Goal: Information Seeking & Learning: Learn about a topic

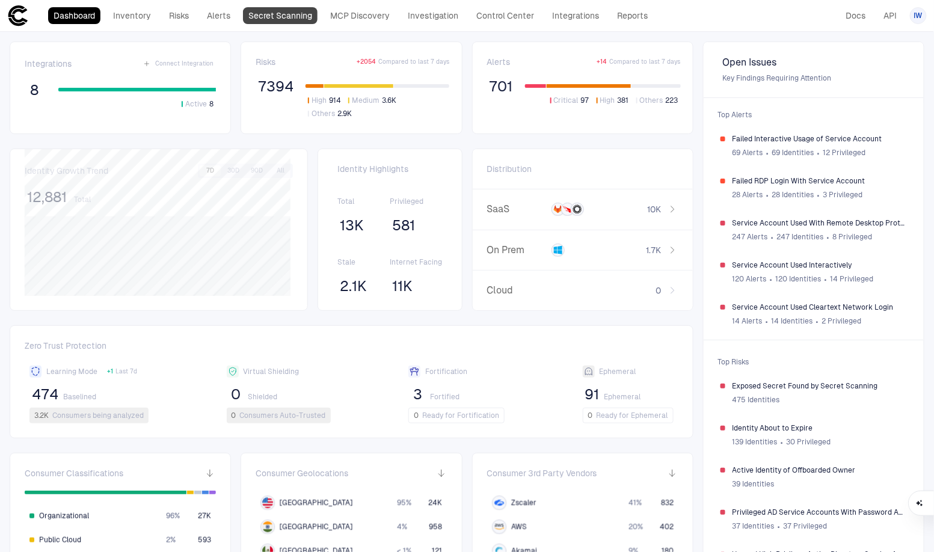
click at [295, 22] on link "Secret Scanning" at bounding box center [280, 15] width 75 height 17
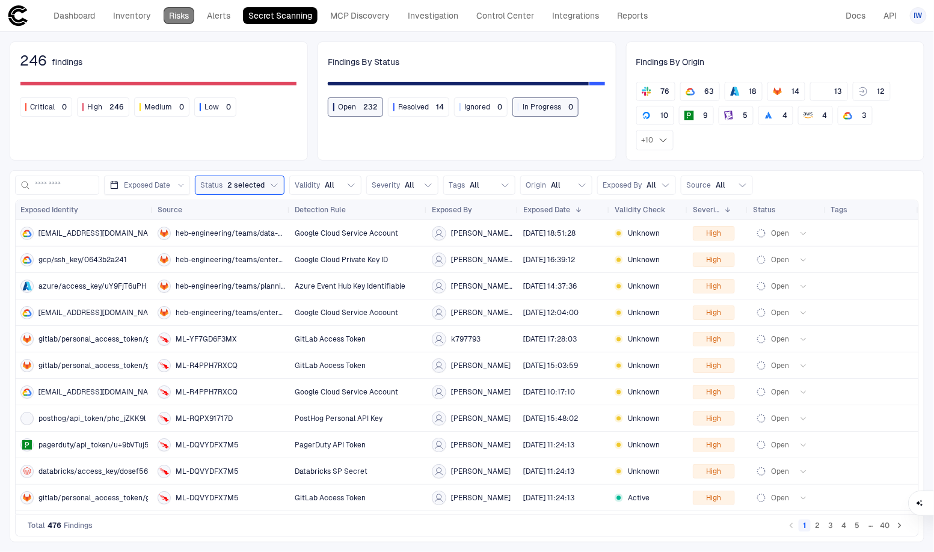
click at [185, 22] on link "Risks" at bounding box center [179, 15] width 31 height 17
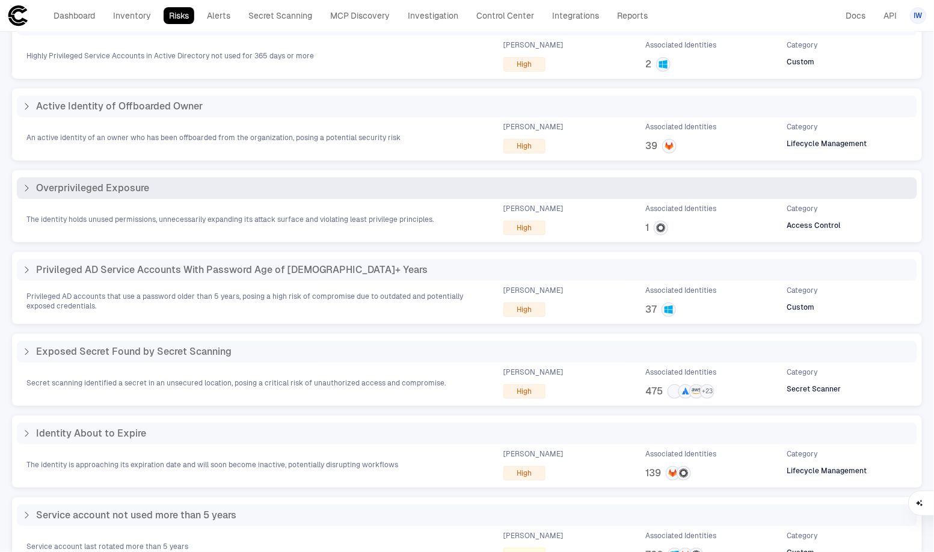
scroll to position [103, 0]
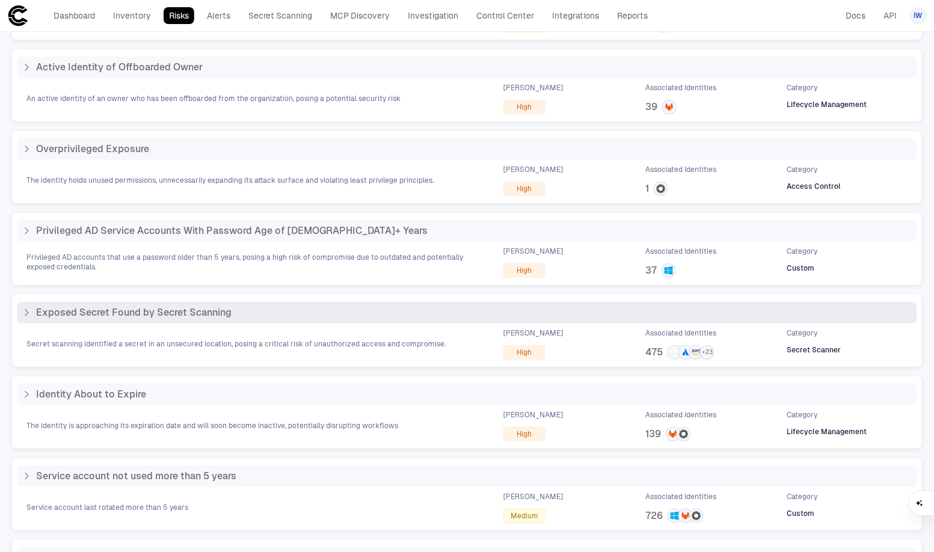
click at [159, 311] on span "Exposed Secret Found by Secret Scanning" at bounding box center [133, 313] width 195 height 12
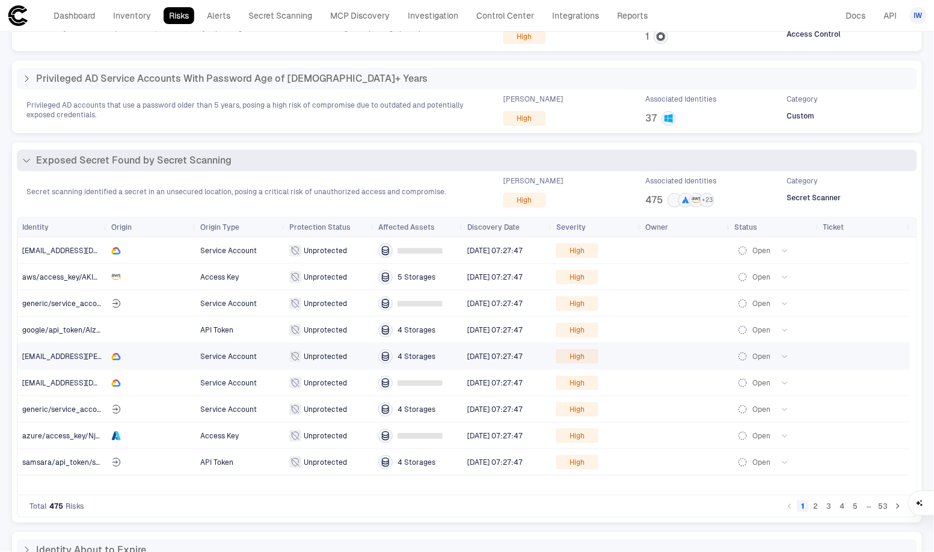
scroll to position [314, 0]
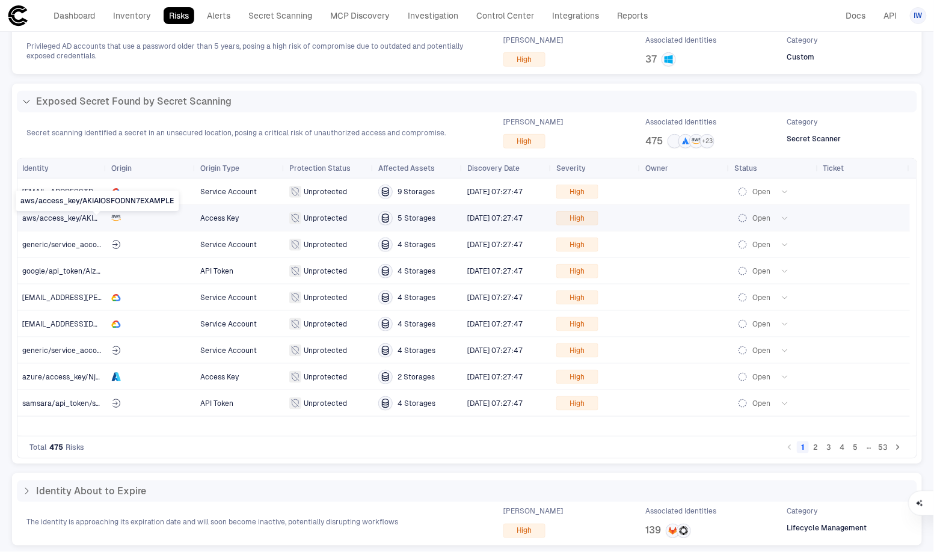
click at [79, 220] on span "aws/access_key/AKIAIOSFODNN7EXAMPLE" at bounding box center [97, 218] width 151 height 8
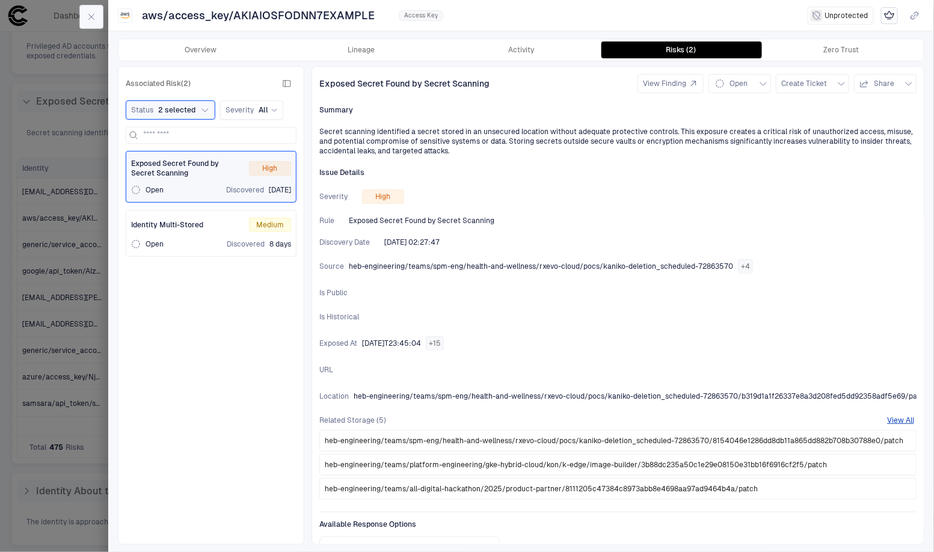
click at [95, 18] on icon "button" at bounding box center [92, 17] width 10 height 10
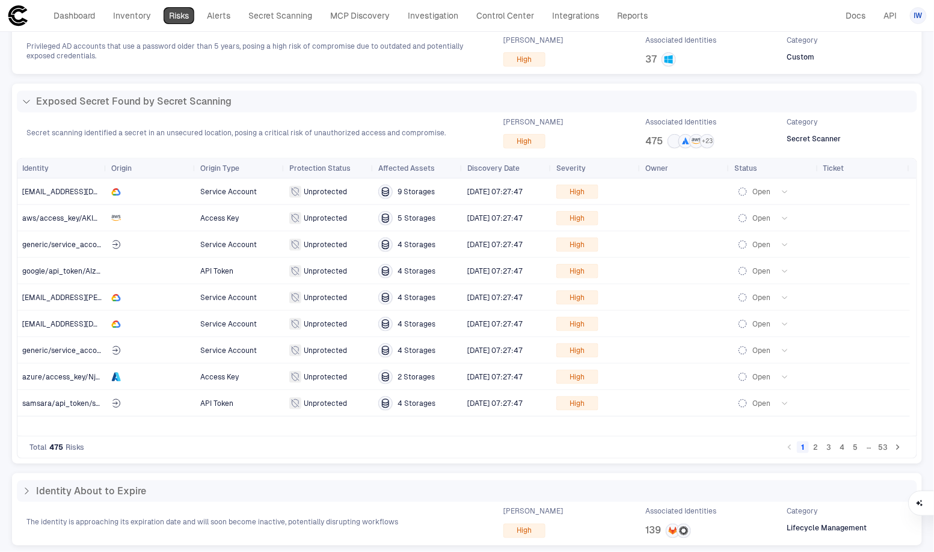
click at [179, 20] on link "Risks" at bounding box center [179, 15] width 31 height 17
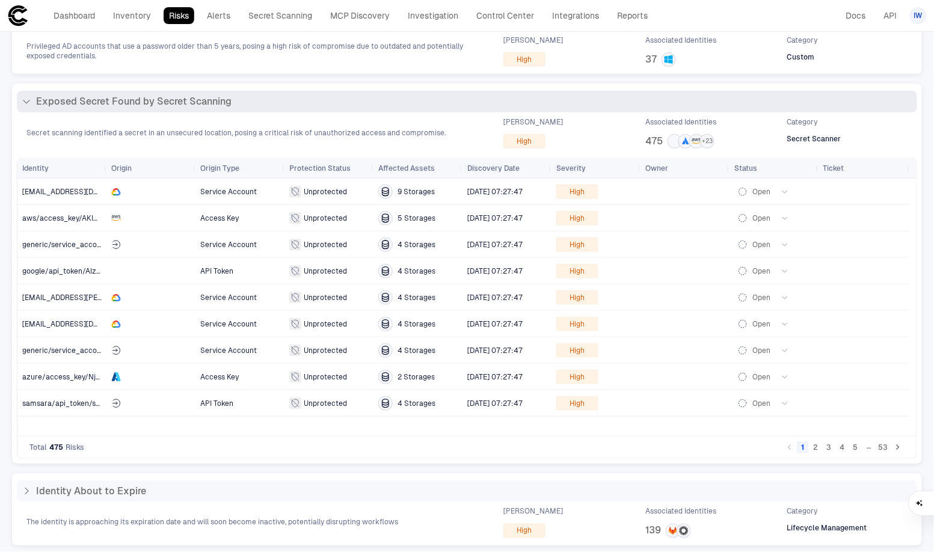
click at [102, 93] on div "Exposed Secret Found by Secret Scanning" at bounding box center [467, 102] width 900 height 22
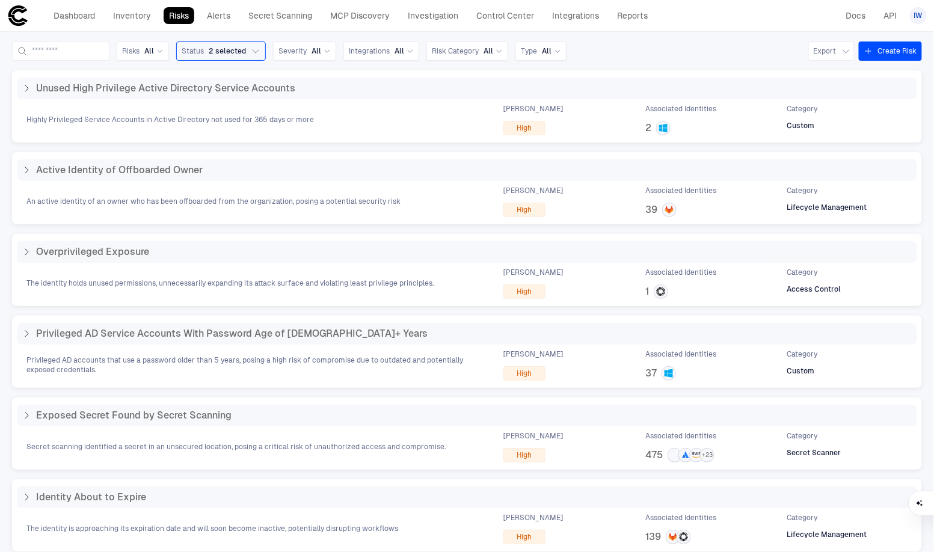
click at [233, 178] on div "Active Identity of Offboarded Owner" at bounding box center [467, 170] width 900 height 22
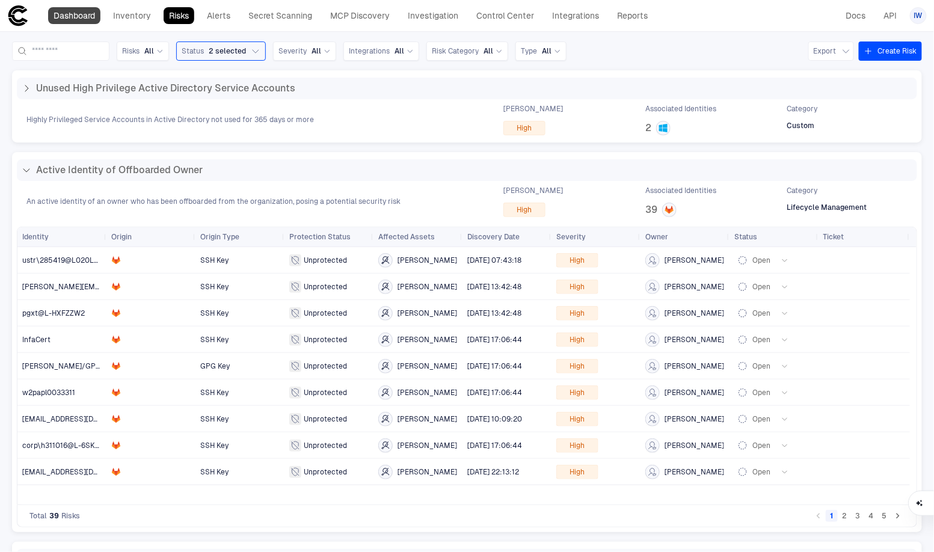
click at [72, 20] on link "Dashboard" at bounding box center [74, 15] width 52 height 17
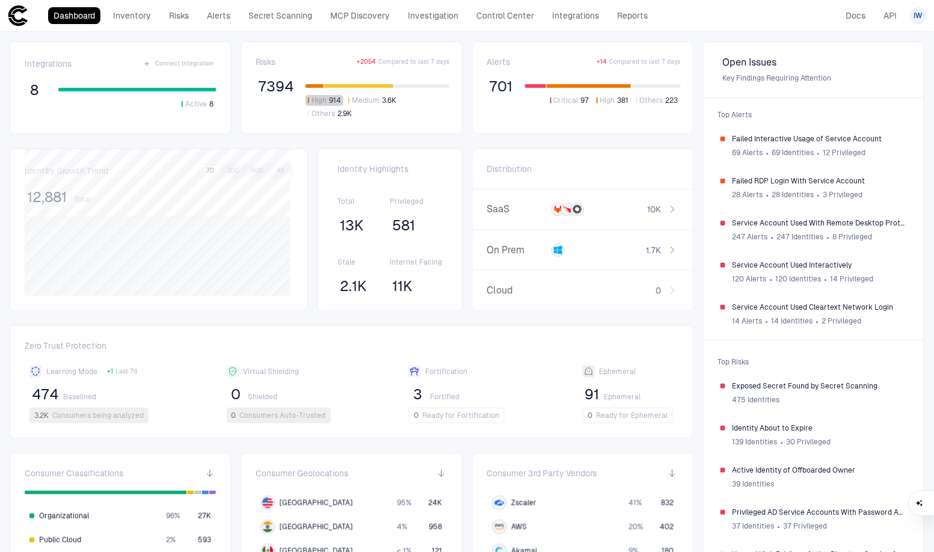
click at [318, 99] on span "High" at bounding box center [318, 101] width 15 height 10
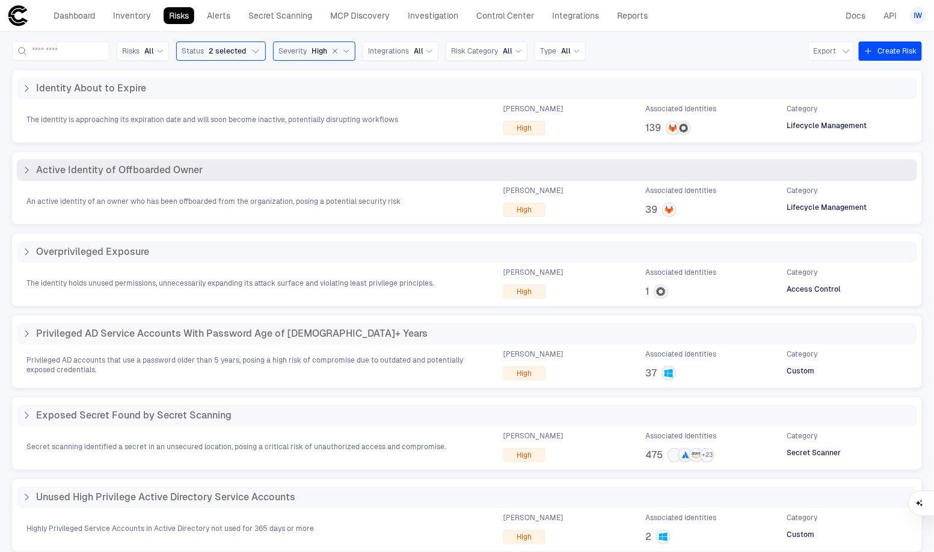
click at [256, 167] on div "Active Identity of Offboarded Owner" at bounding box center [467, 170] width 891 height 12
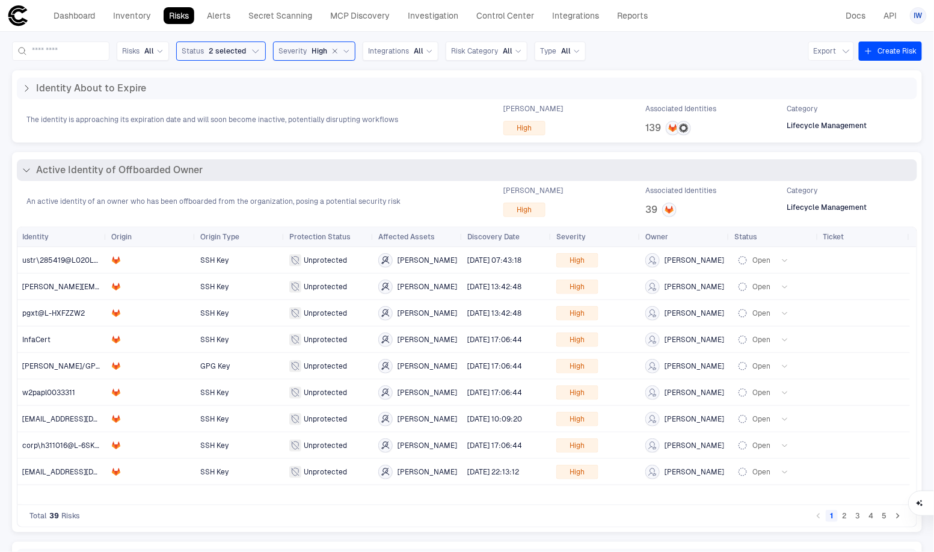
click at [256, 167] on div "Active Identity of Offboarded Owner" at bounding box center [467, 170] width 891 height 12
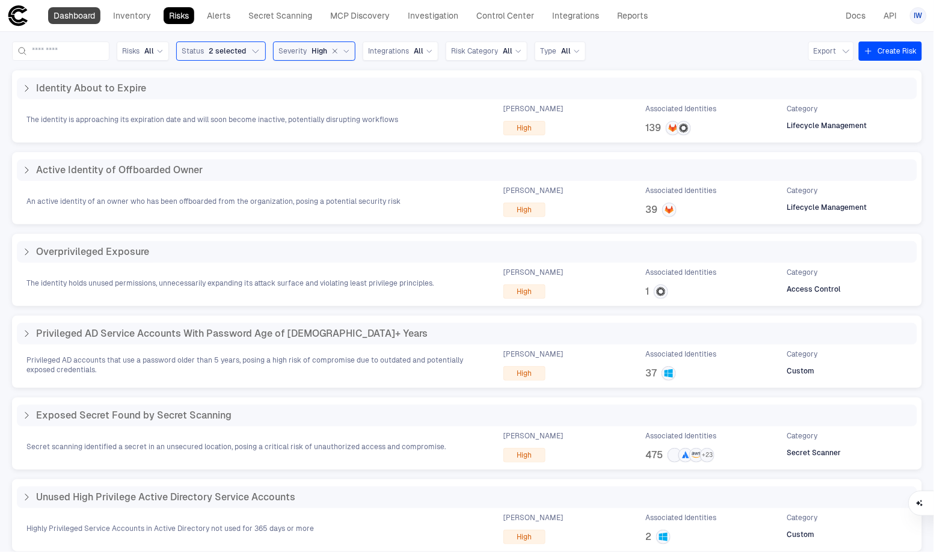
click at [77, 19] on link "Dashboard" at bounding box center [74, 15] width 52 height 17
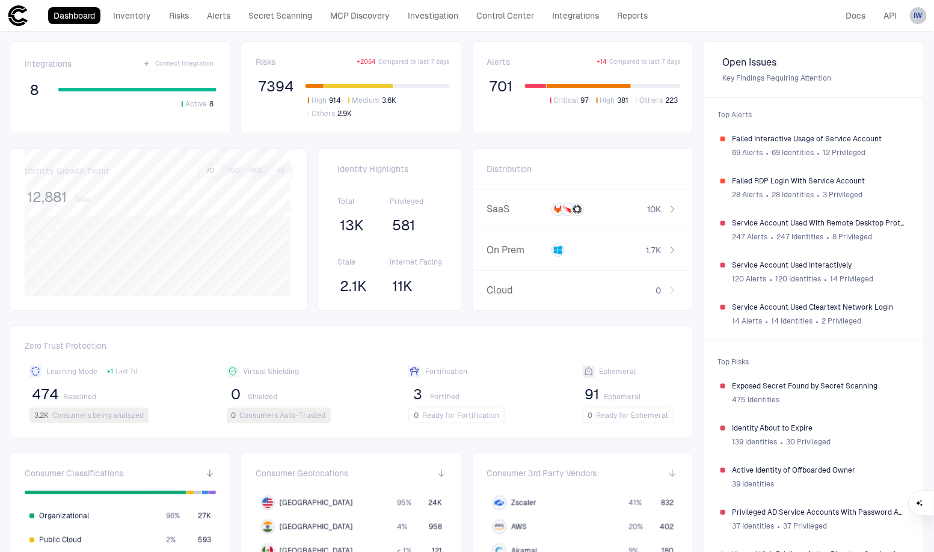
click at [726, 15] on span "IW" at bounding box center [918, 16] width 8 height 10
click at [726, 15] on div at bounding box center [467, 276] width 934 height 552
click at [563, 13] on link "Integrations" at bounding box center [576, 15] width 58 height 17
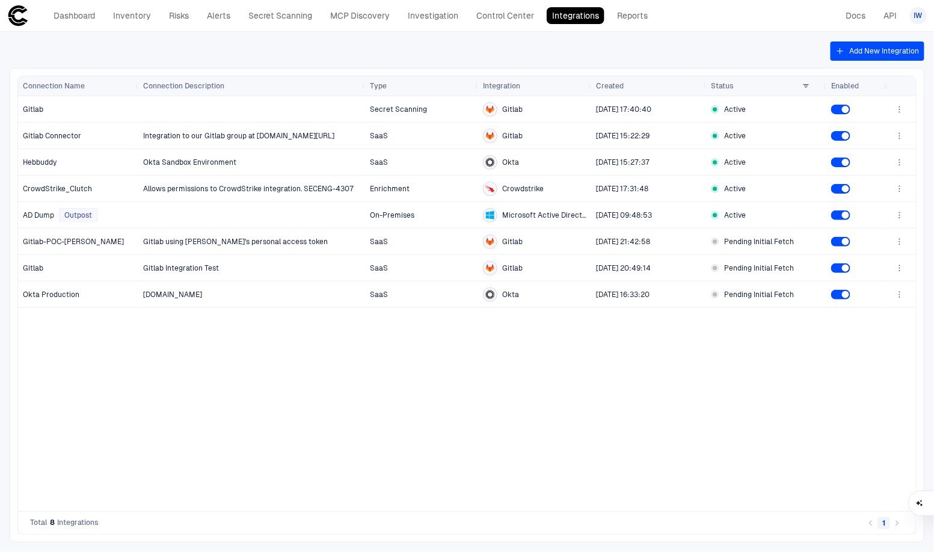
click at [726, 52] on button "Add New Integration" at bounding box center [877, 50] width 94 height 19
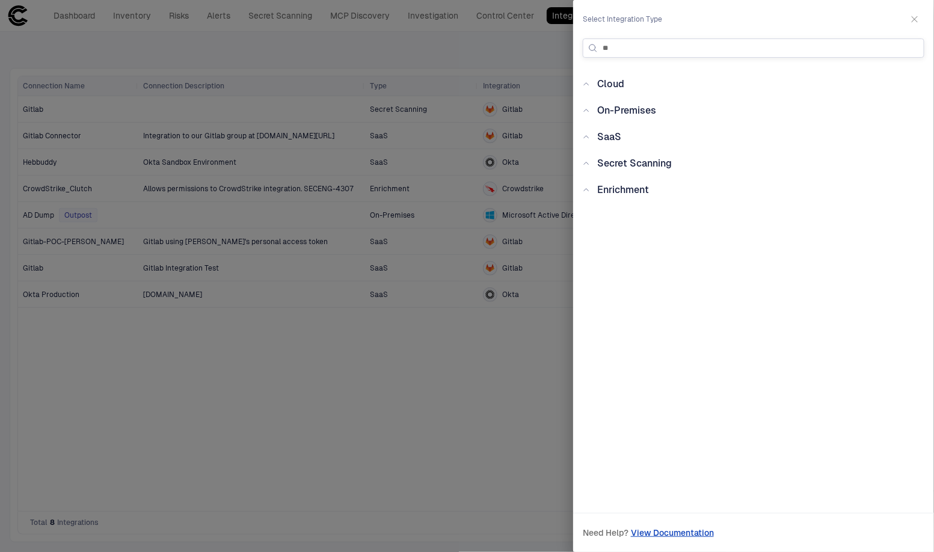
type input "*"
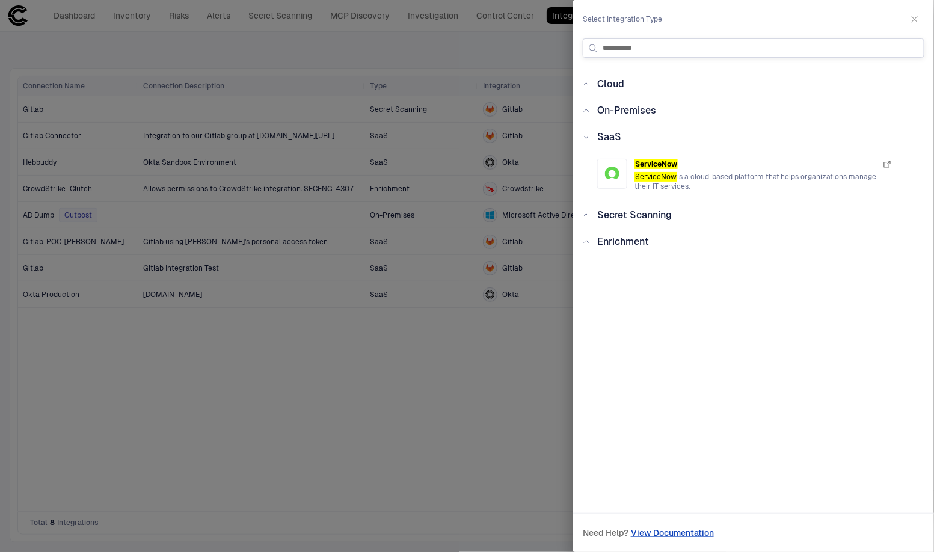
type input "**********"
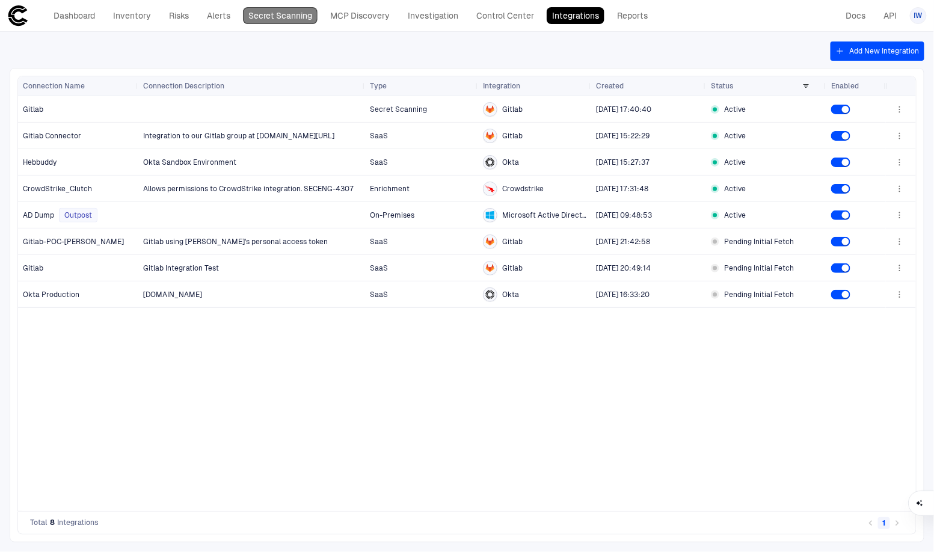
click at [268, 19] on link "Secret Scanning" at bounding box center [280, 15] width 75 height 17
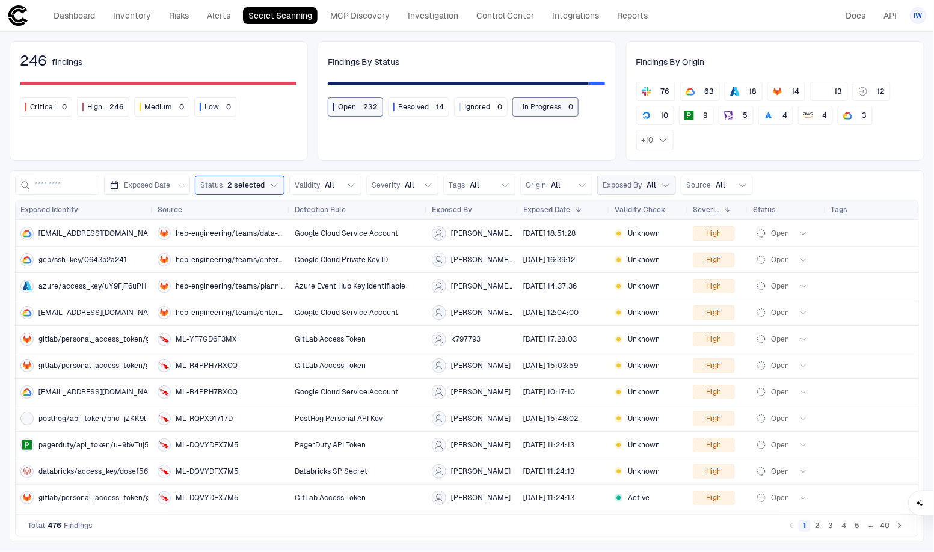
click at [643, 180] on div "Exposed By All" at bounding box center [630, 185] width 54 height 10
click at [557, 180] on span "All" at bounding box center [556, 185] width 10 height 10
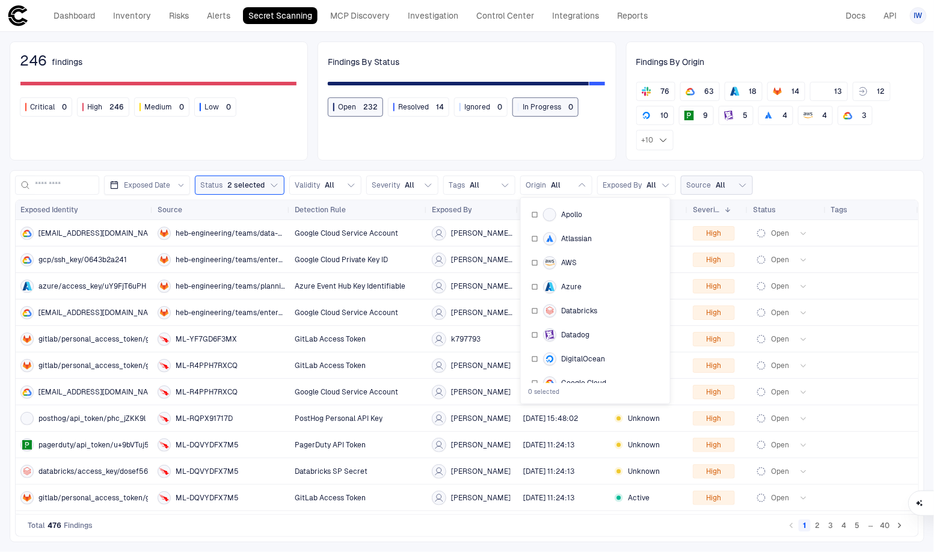
click at [696, 180] on span "Source" at bounding box center [698, 185] width 25 height 10
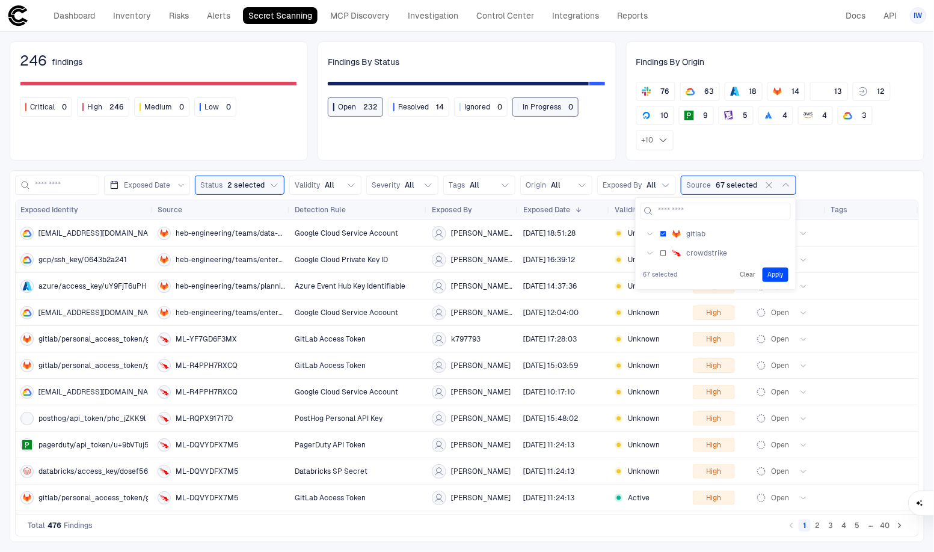
click at [726, 268] on button "Apply" at bounding box center [775, 275] width 26 height 14
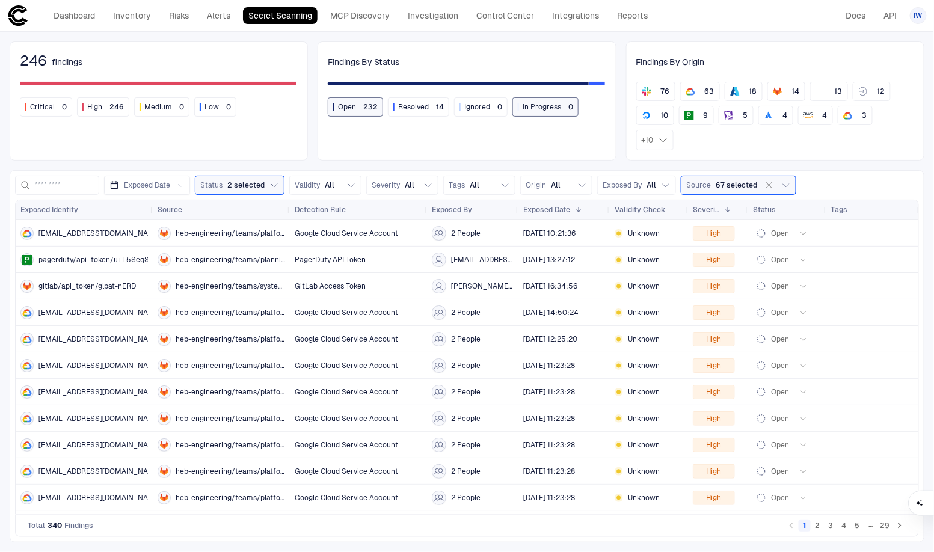
click at [726, 37] on div "246 findings Critical 0 High 246 Medium 0 Low 0 Findings By Status Open 232 Res…" at bounding box center [467, 292] width 934 height 520
click at [239, 227] on div "heb-engineering/teams/platform-engineering/cloud-core/cloud-core-gcp/gcp-terraf…" at bounding box center [221, 233] width 127 height 13
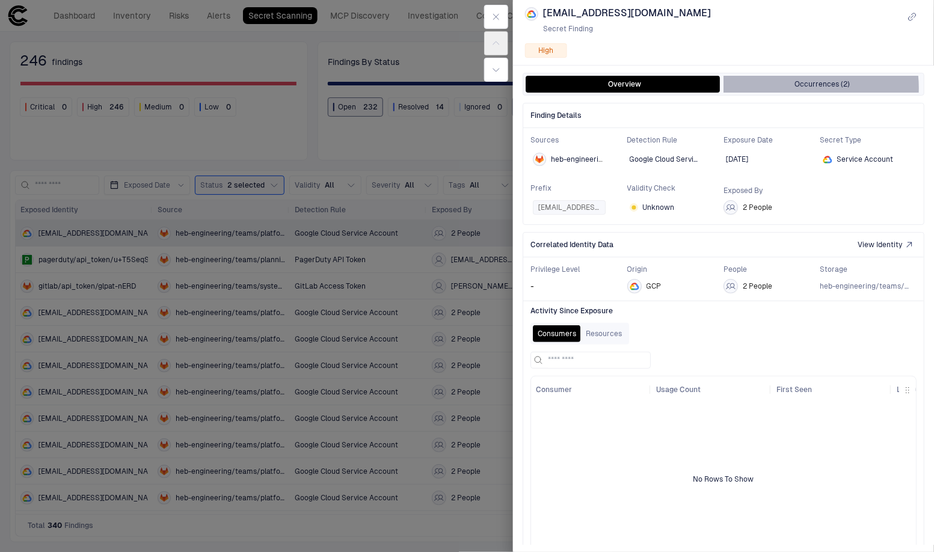
click at [726, 93] on button "Occurrences (2)" at bounding box center [822, 84] width 198 height 17
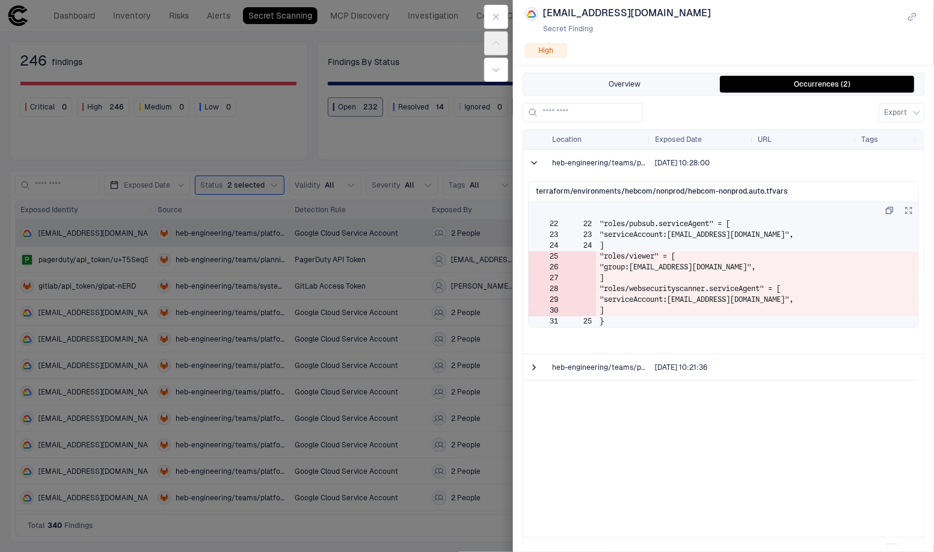
click at [651, 93] on button "Overview" at bounding box center [625, 84] width 198 height 17
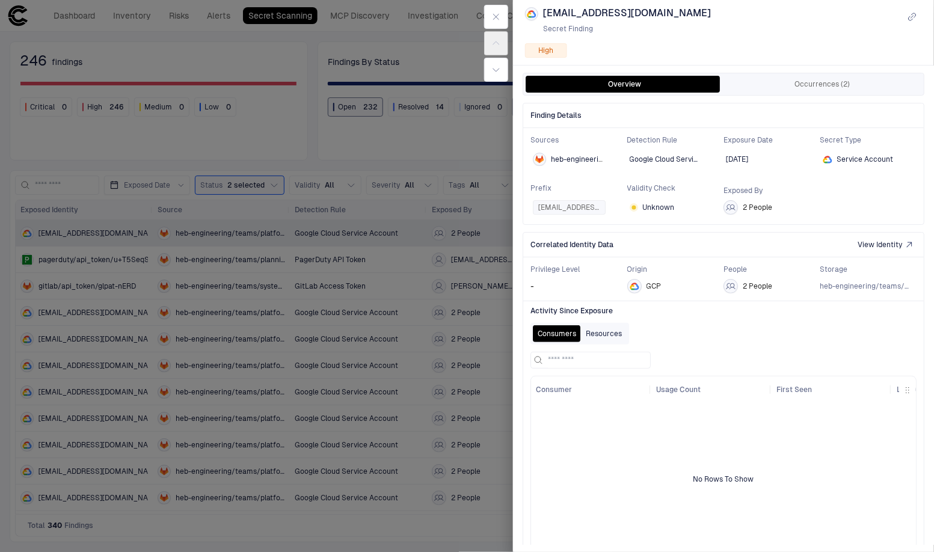
click at [602, 342] on button "Resources" at bounding box center [604, 333] width 46 height 17
click at [560, 342] on button "Consumers" at bounding box center [557, 333] width 48 height 17
click at [593, 342] on button "Resources" at bounding box center [604, 333] width 46 height 17
click at [557, 340] on button "Consumers" at bounding box center [557, 333] width 48 height 17
click at [592, 342] on button "Resources" at bounding box center [604, 333] width 46 height 17
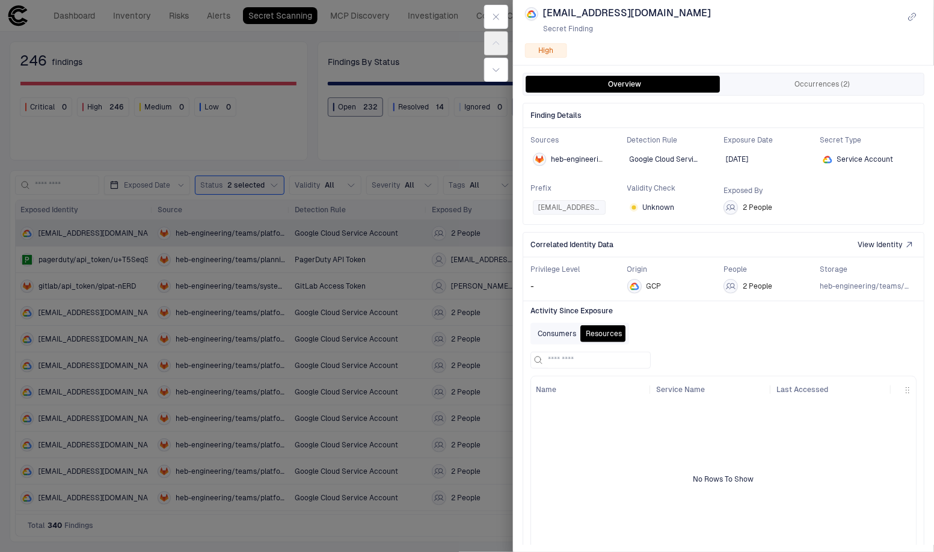
click at [565, 342] on button "Consumers" at bounding box center [557, 333] width 48 height 17
click at [493, 12] on icon "button" at bounding box center [496, 17] width 10 height 10
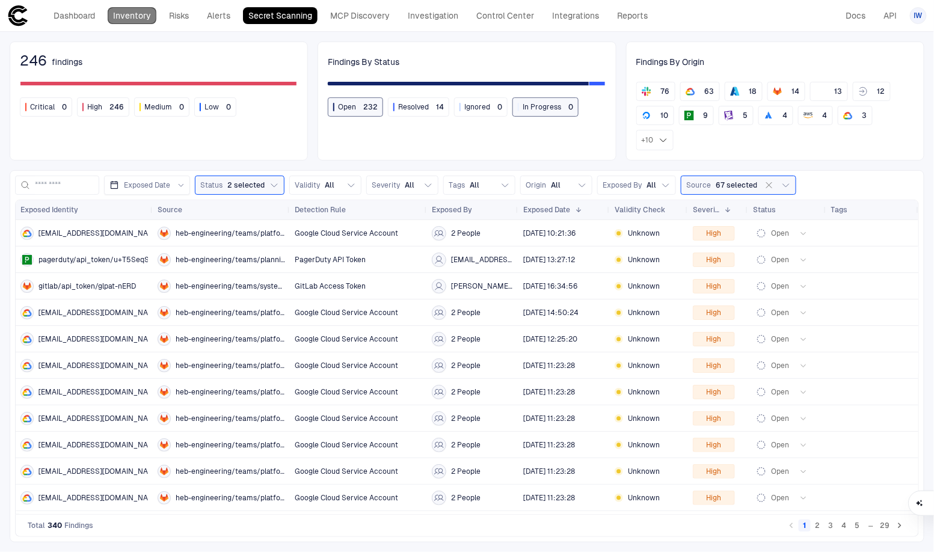
click at [129, 15] on link "Inventory" at bounding box center [132, 15] width 49 height 17
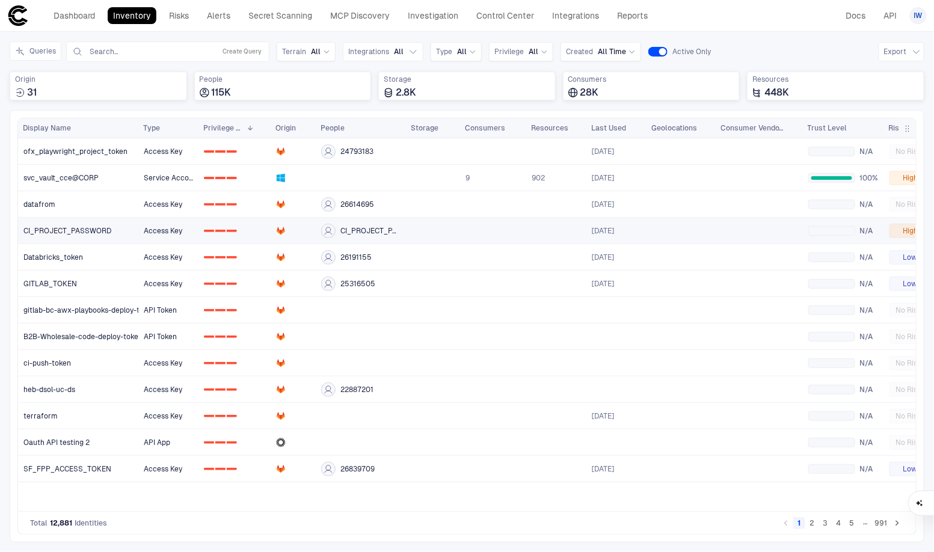
click at [63, 231] on span "CI_PROJECT_PASSWORD" at bounding box center [67, 231] width 88 height 10
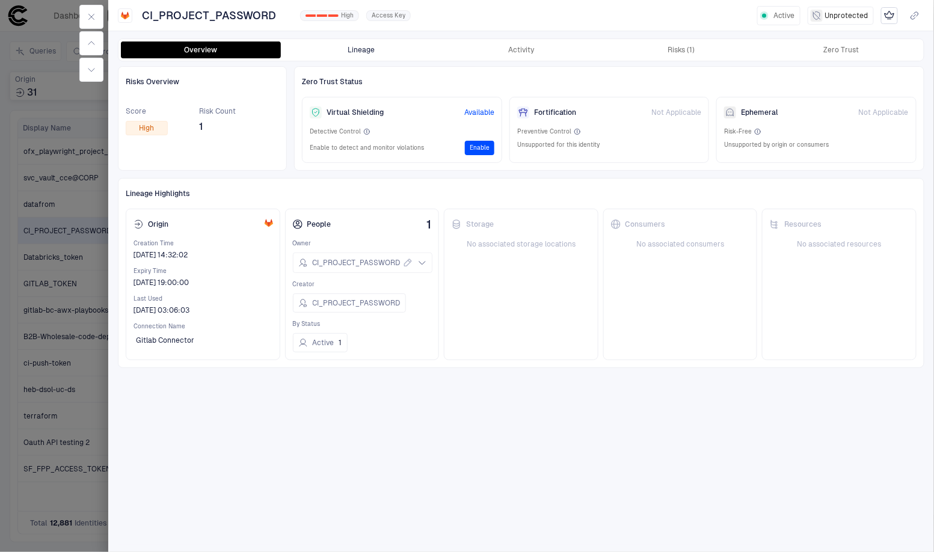
click at [391, 52] on button "Lineage" at bounding box center [361, 49] width 160 height 17
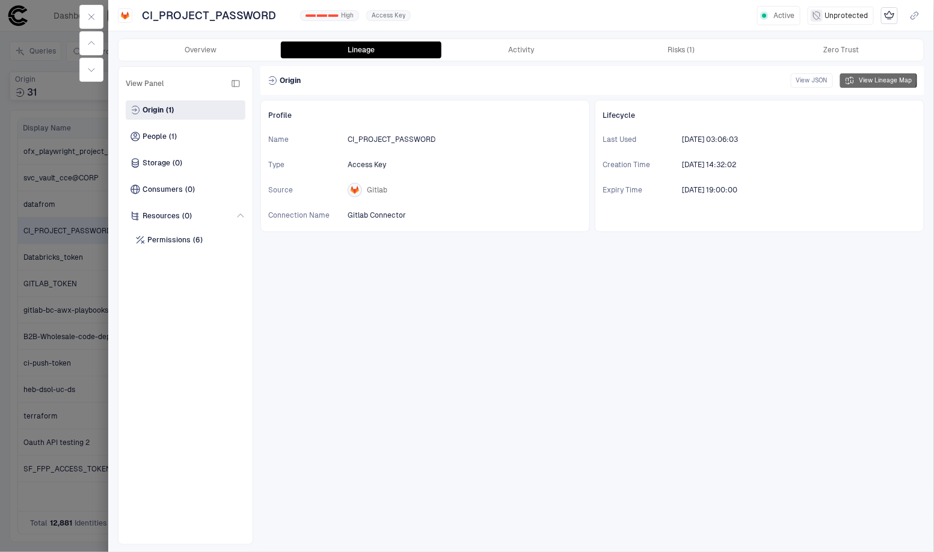
click at [726, 80] on button "View Lineage Map" at bounding box center [878, 80] width 77 height 14
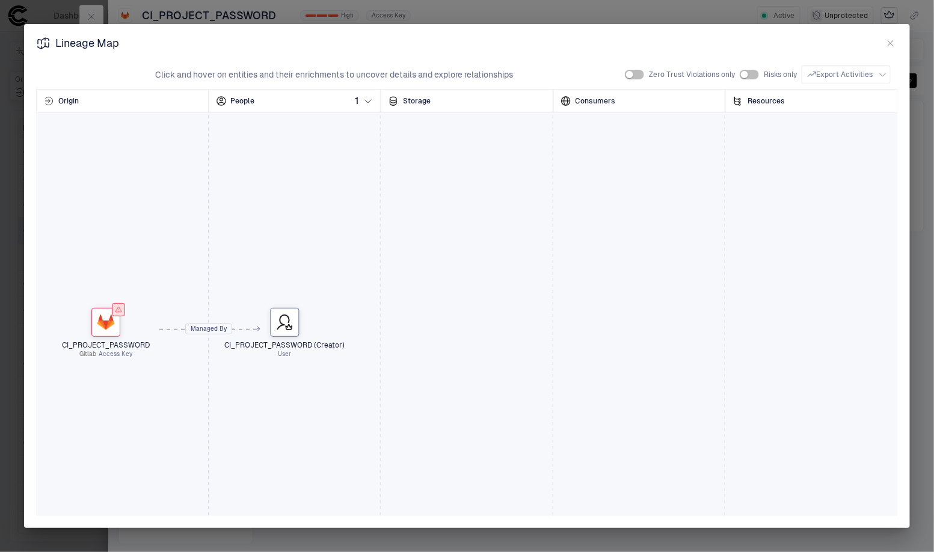
click at [726, 41] on icon "button" at bounding box center [891, 43] width 10 height 10
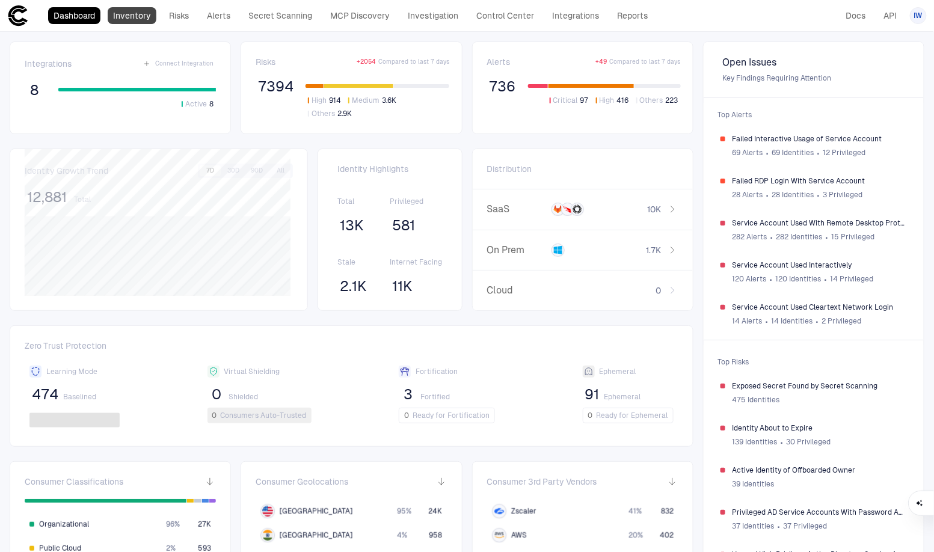
click at [125, 13] on link "Inventory" at bounding box center [132, 15] width 49 height 17
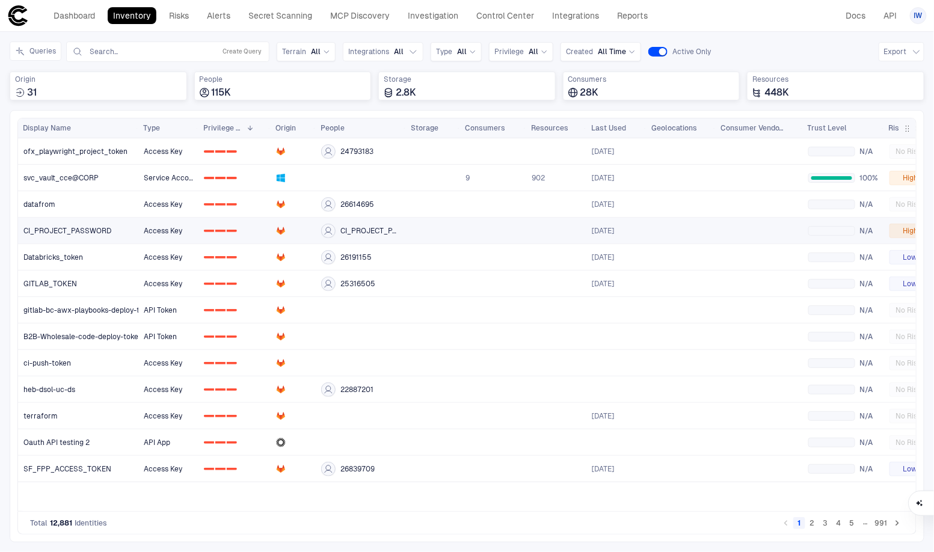
click at [69, 232] on span "CI_PROJECT_PASSWORD" at bounding box center [67, 231] width 88 height 10
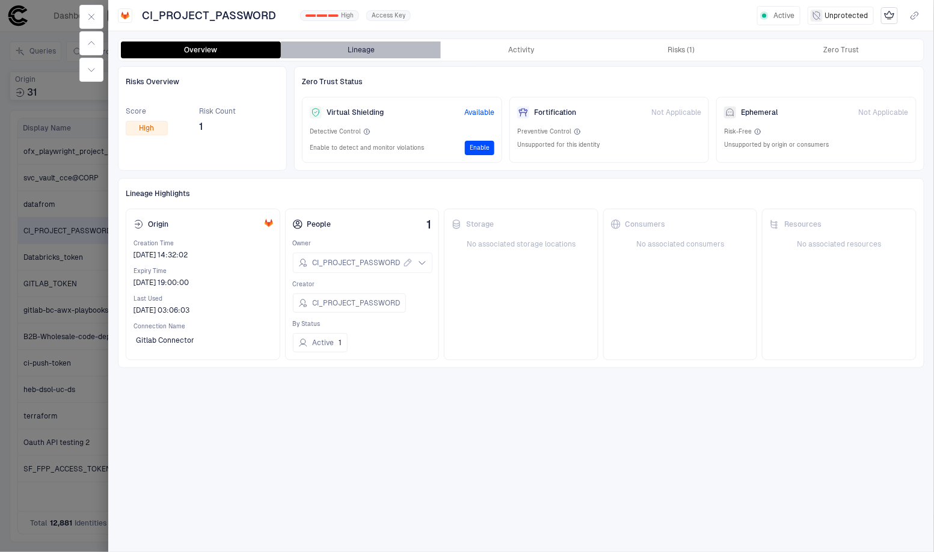
click at [366, 52] on button "Lineage" at bounding box center [361, 49] width 160 height 17
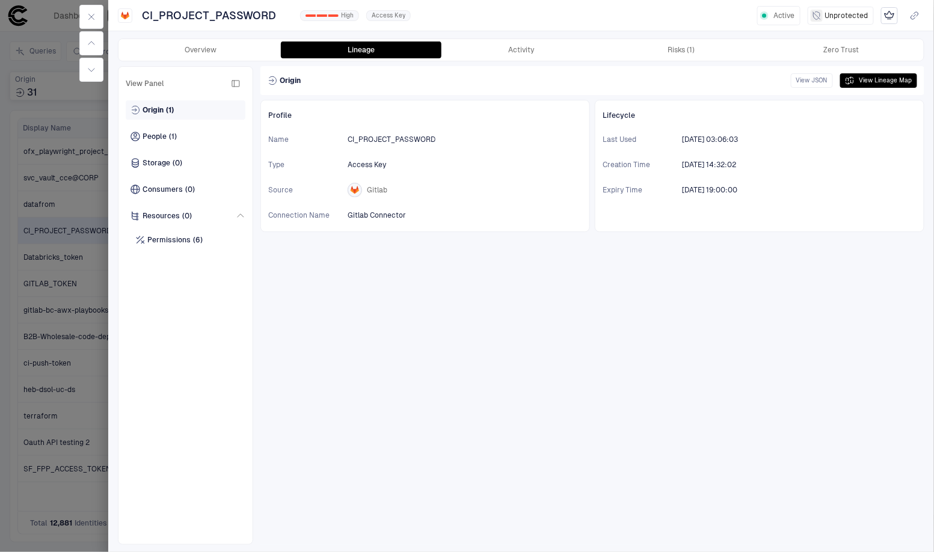
click at [162, 112] on span "Origin" at bounding box center [153, 110] width 21 height 10
click at [176, 132] on div "People (1)" at bounding box center [186, 136] width 120 height 19
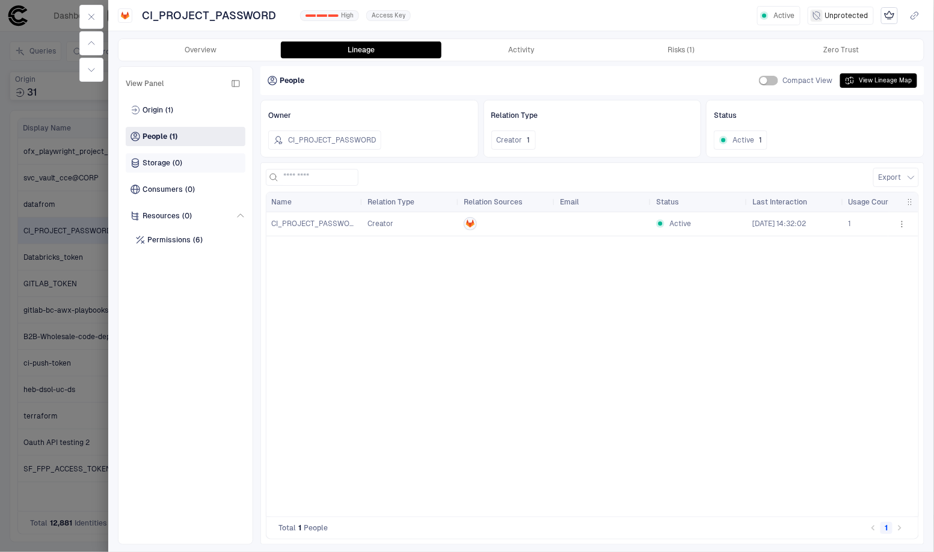
click at [177, 162] on span "(0)" at bounding box center [178, 163] width 10 height 10
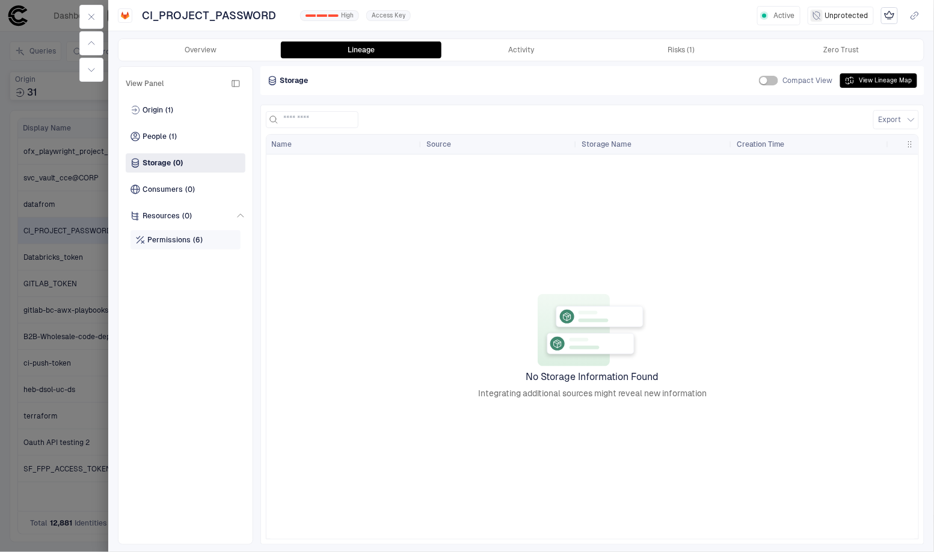
click at [176, 230] on div "Permissions (6)" at bounding box center [185, 239] width 110 height 19
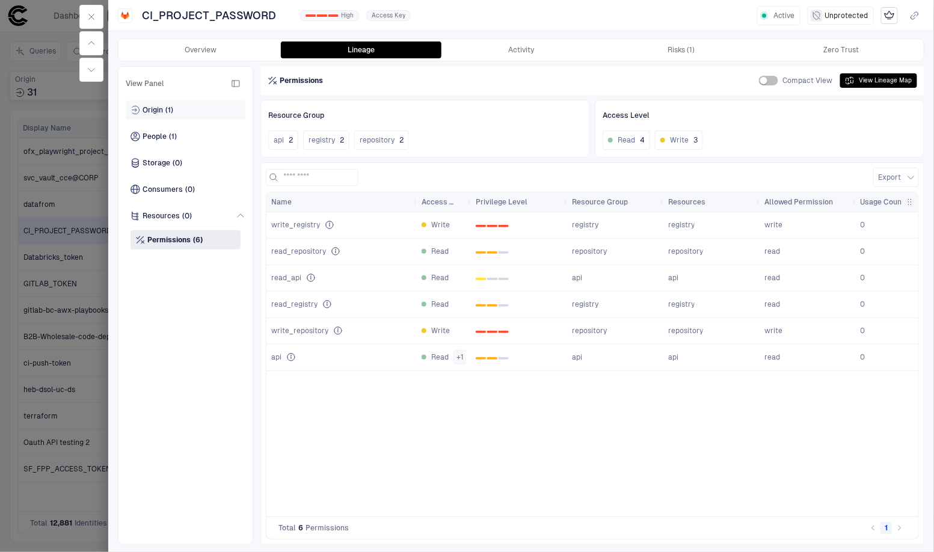
click at [179, 112] on div "Origin (1)" at bounding box center [186, 109] width 120 height 19
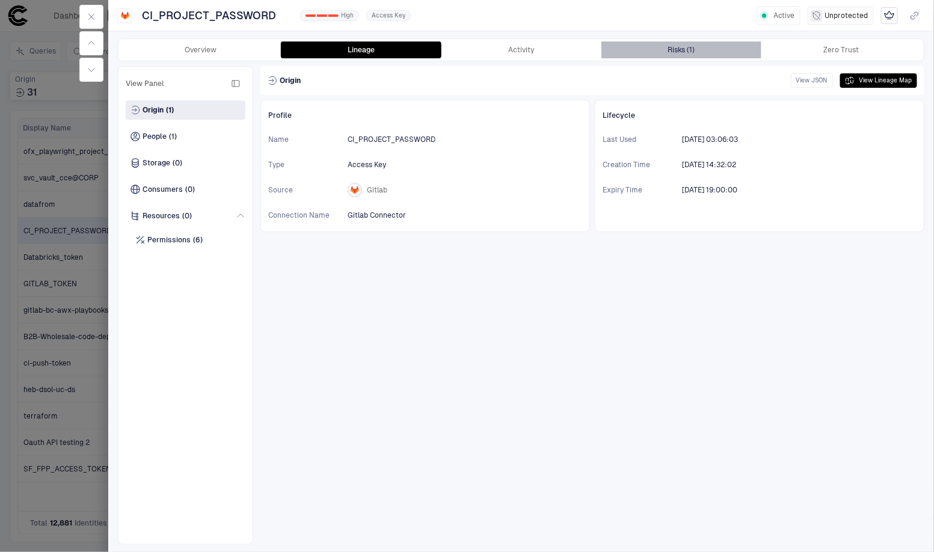
click at [693, 44] on button "Risks (1)" at bounding box center [681, 49] width 160 height 17
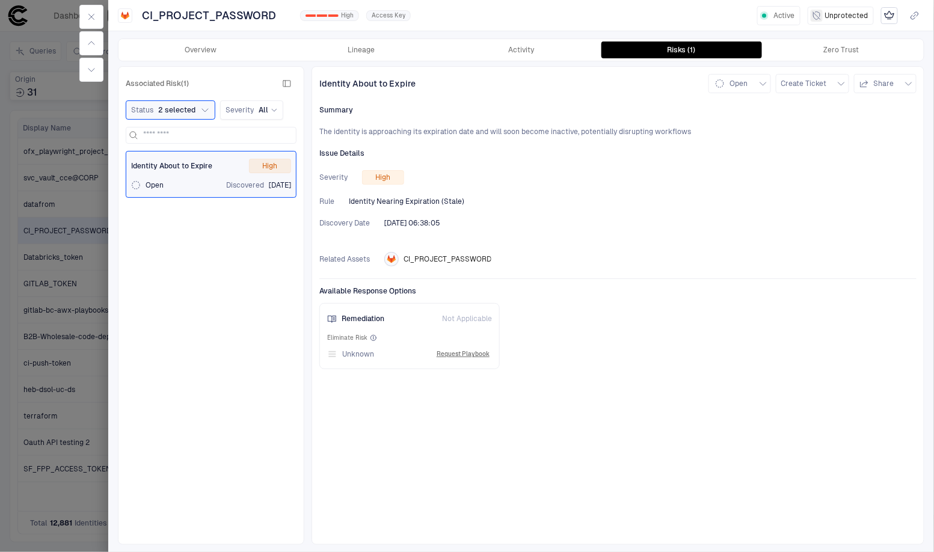
click at [413, 260] on span "CI_PROJECT_PASSWORD" at bounding box center [447, 259] width 88 height 10
click at [269, 54] on button "Overview" at bounding box center [201, 49] width 160 height 17
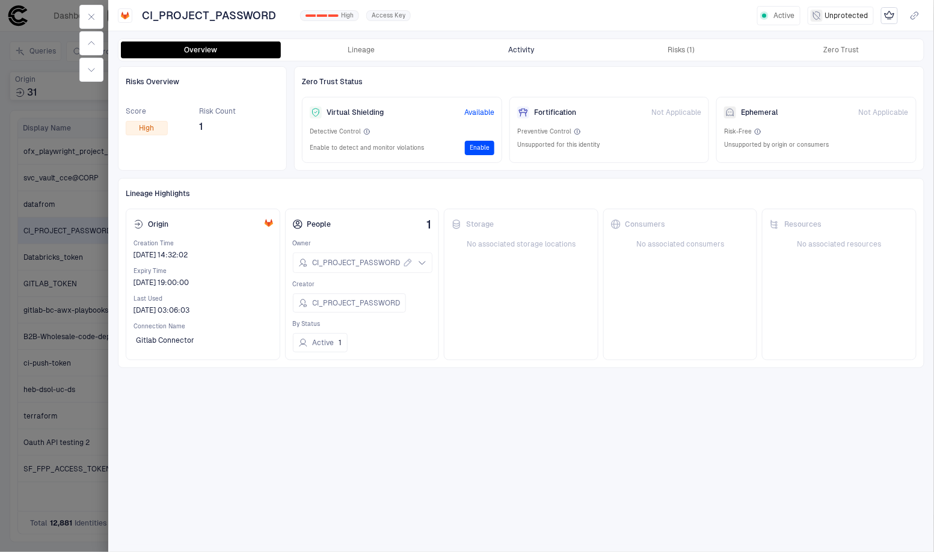
click at [554, 49] on button "Activity" at bounding box center [521, 49] width 160 height 17
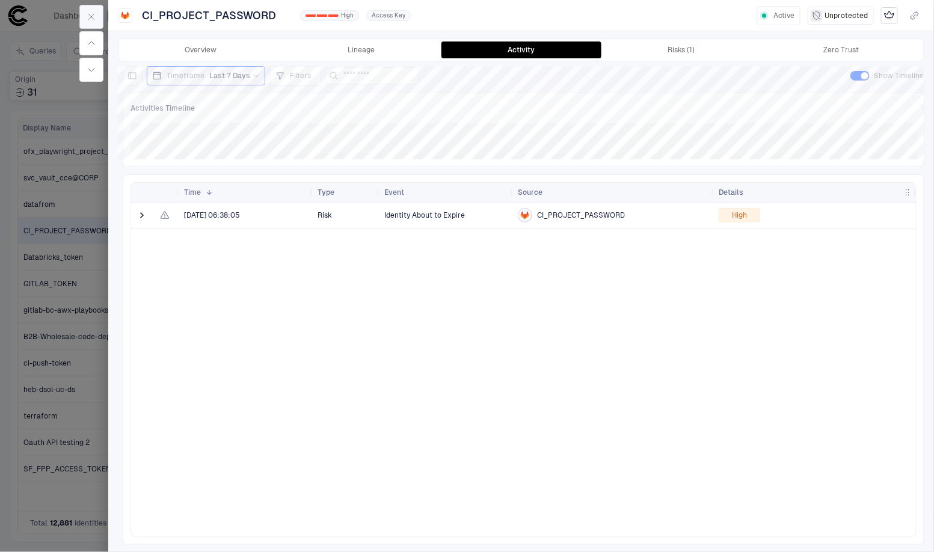
click at [84, 17] on button "button" at bounding box center [91, 17] width 24 height 24
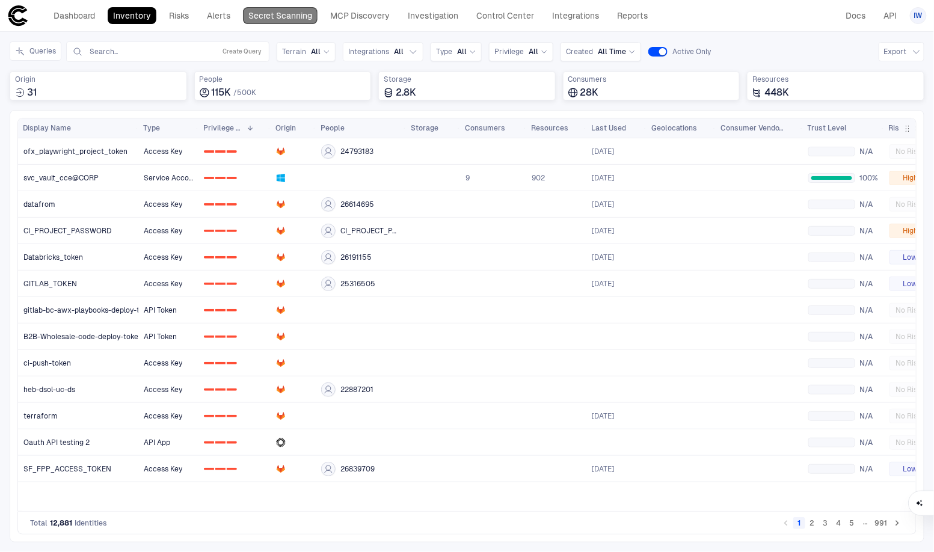
click at [262, 22] on link "Secret Scanning" at bounding box center [280, 15] width 75 height 17
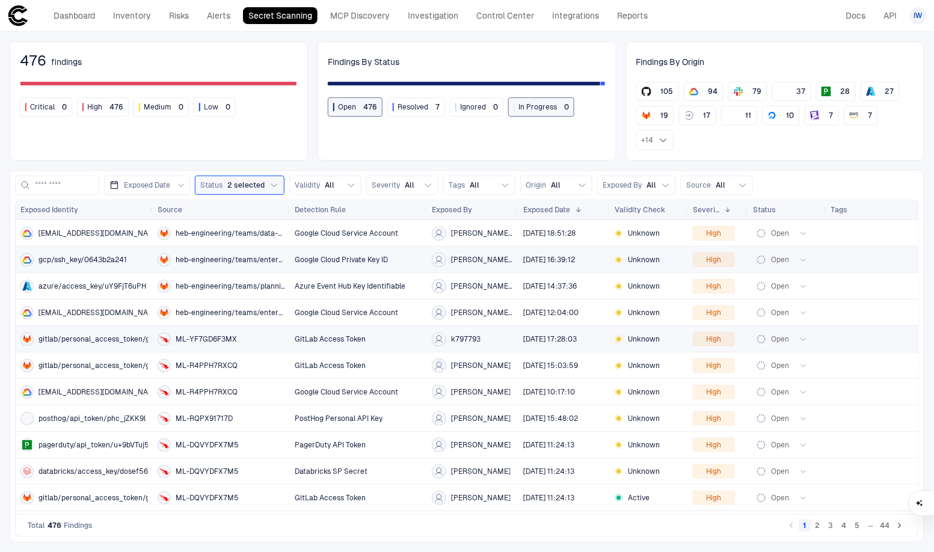
click at [103, 343] on div "gitlab/personal_access_token/glpat-TuQs" at bounding box center [83, 339] width 127 height 13
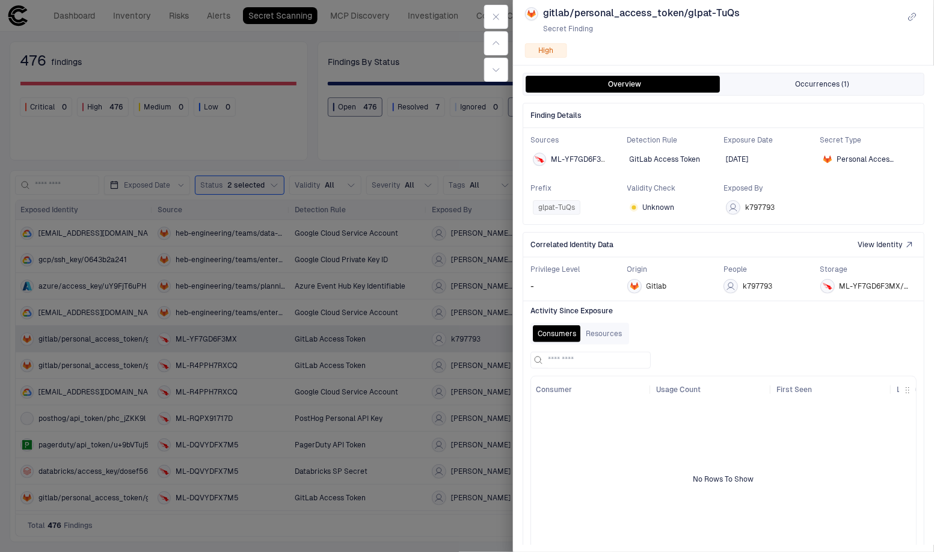
click at [835, 79] on button "Occurrences (1)" at bounding box center [822, 84] width 198 height 17
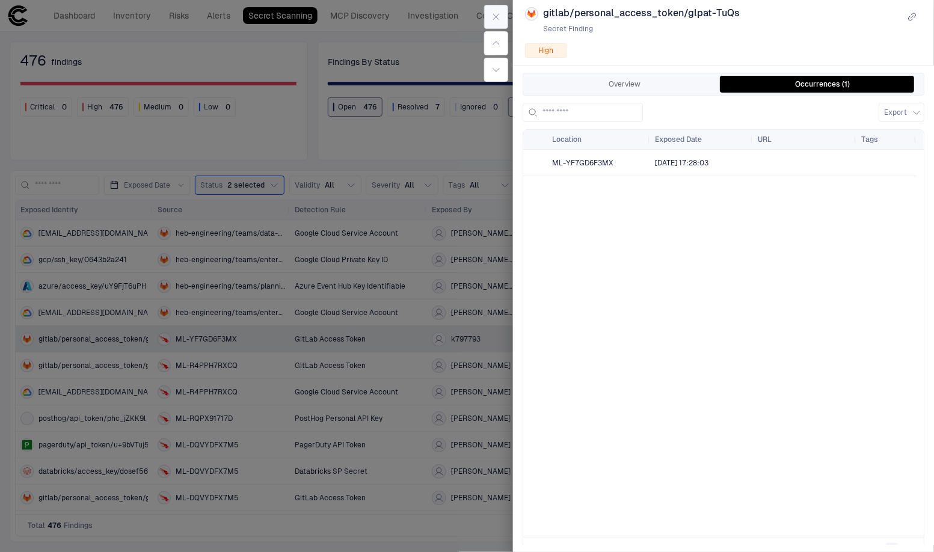
click at [500, 17] on icon "button" at bounding box center [496, 17] width 10 height 10
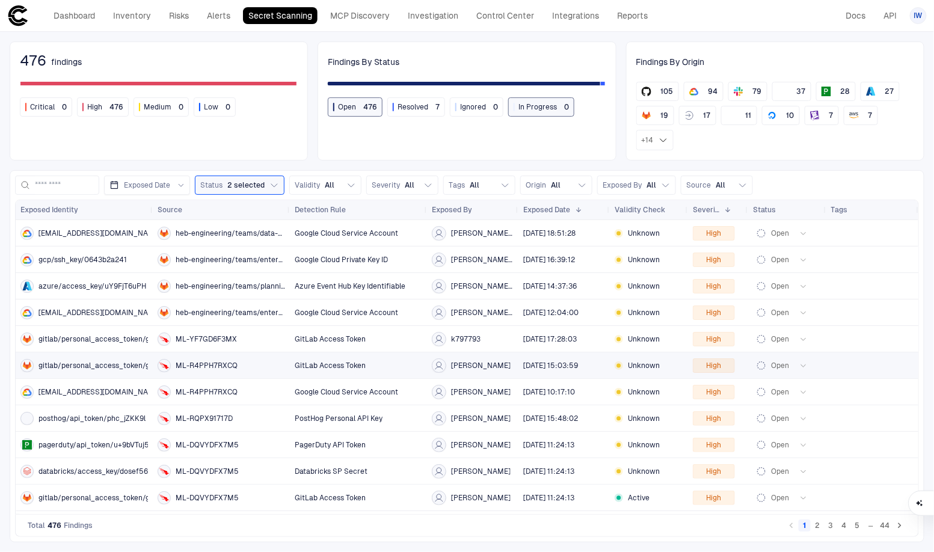
click at [88, 366] on span "gitlab/personal_access_token/glpat-ubJg" at bounding box center [110, 366] width 144 height 10
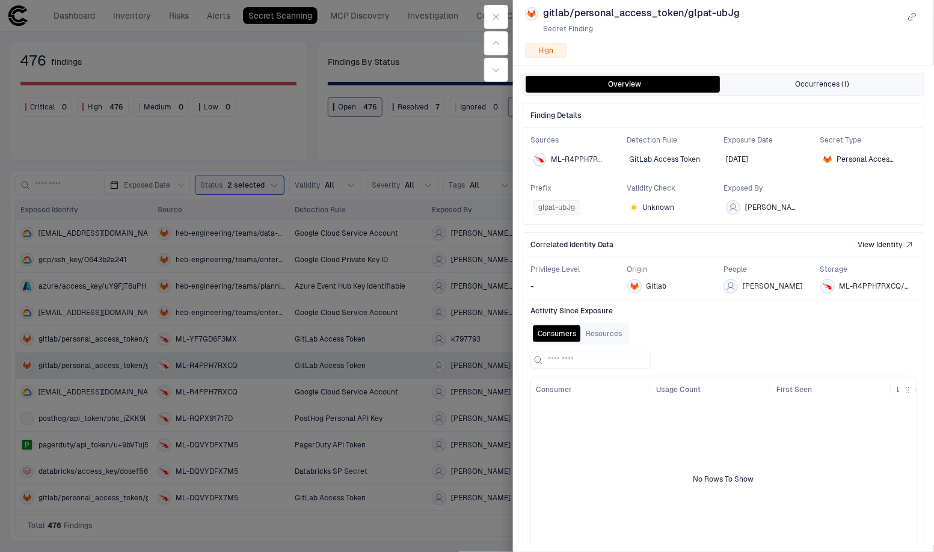
click at [836, 86] on button "Occurrences (1)" at bounding box center [822, 84] width 198 height 17
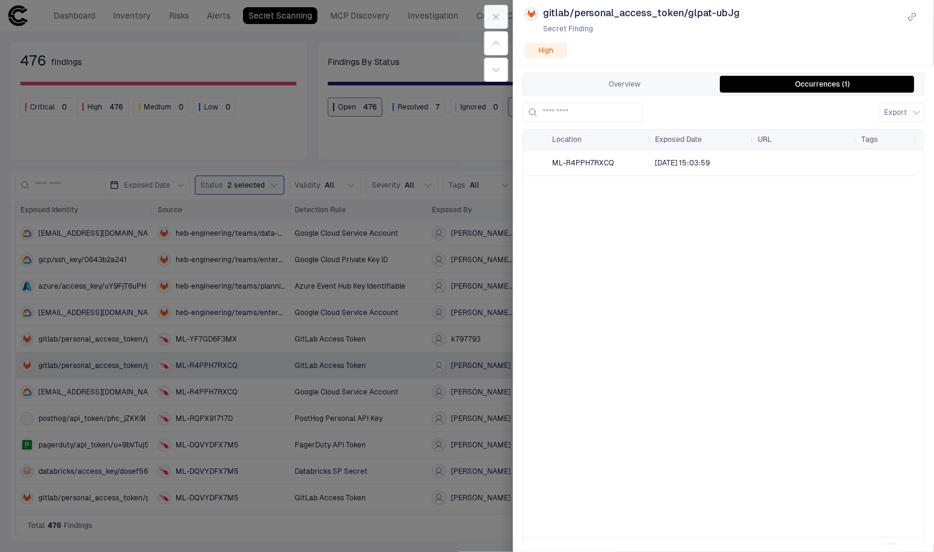
click at [489, 18] on button "button" at bounding box center [496, 17] width 24 height 24
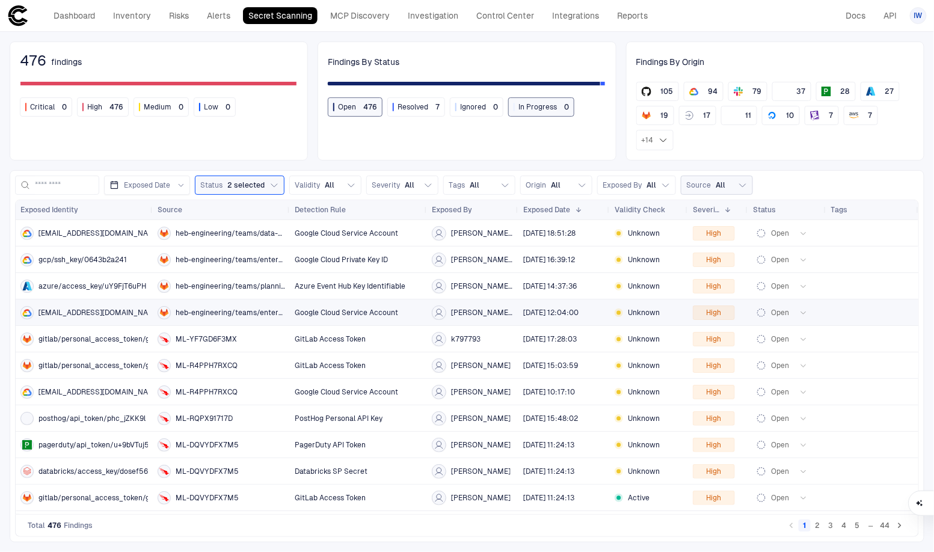
click at [725, 185] on button "Source All" at bounding box center [717, 185] width 72 height 19
click at [654, 234] on span "gitlab" at bounding box center [652, 234] width 19 height 10
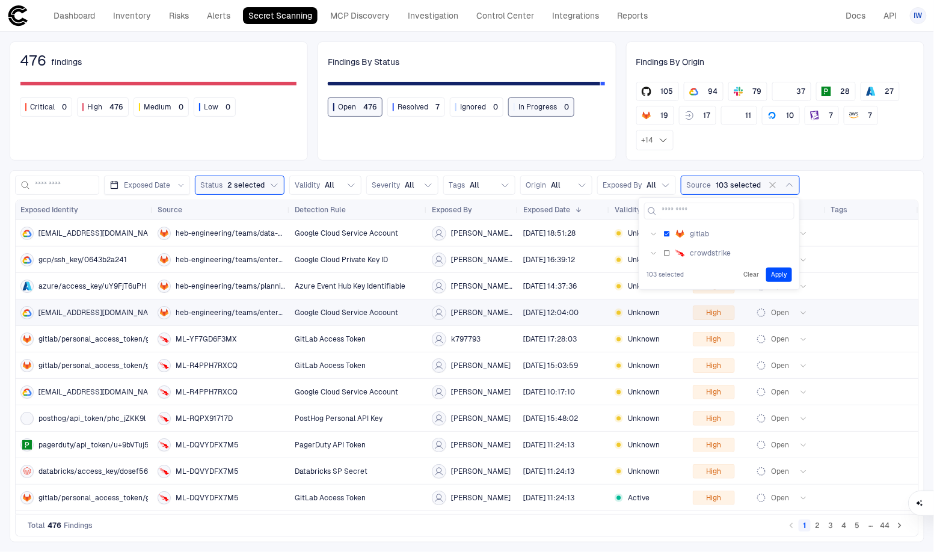
click at [772, 276] on button "Apply" at bounding box center [779, 275] width 26 height 14
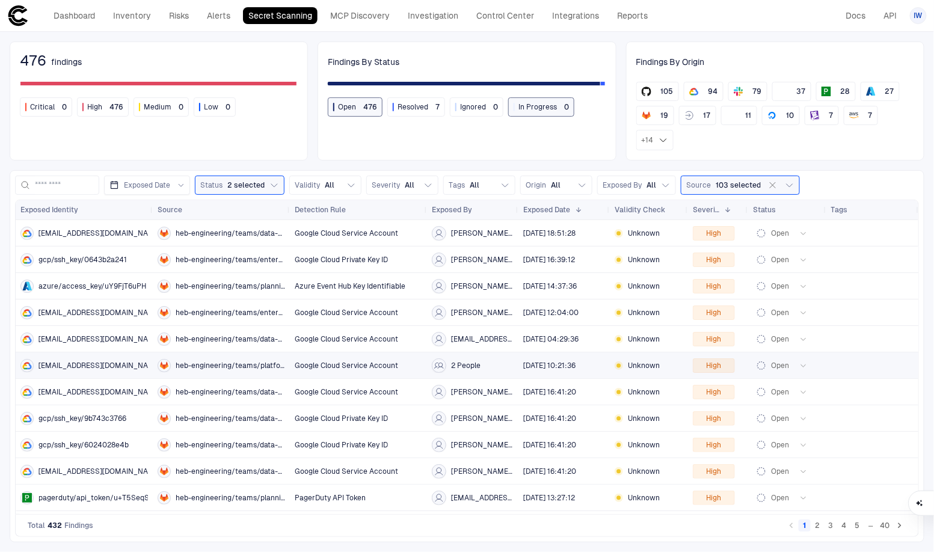
click at [100, 367] on span "[EMAIL_ADDRESS][DOMAIN_NAME]" at bounding box center [99, 366] width 123 height 10
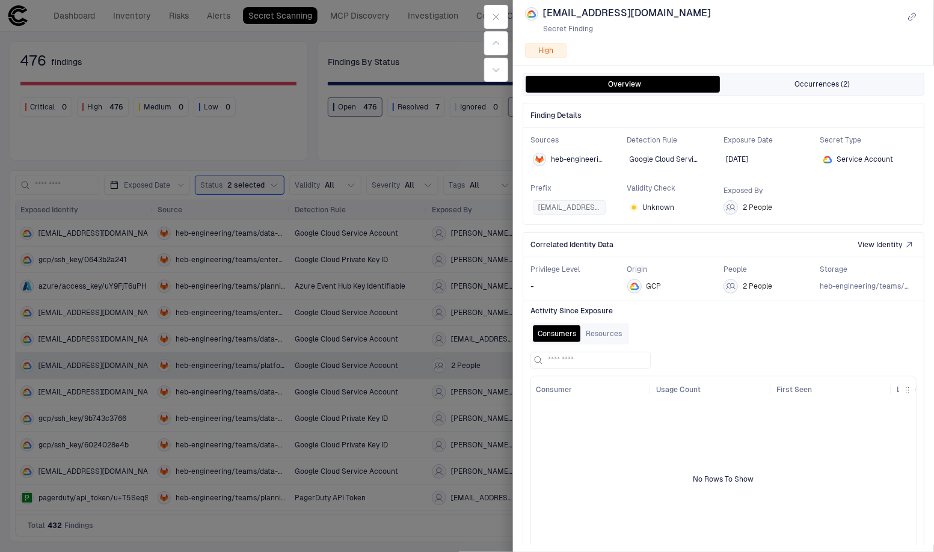
click at [818, 93] on button "Occurrences (2)" at bounding box center [822, 84] width 198 height 17
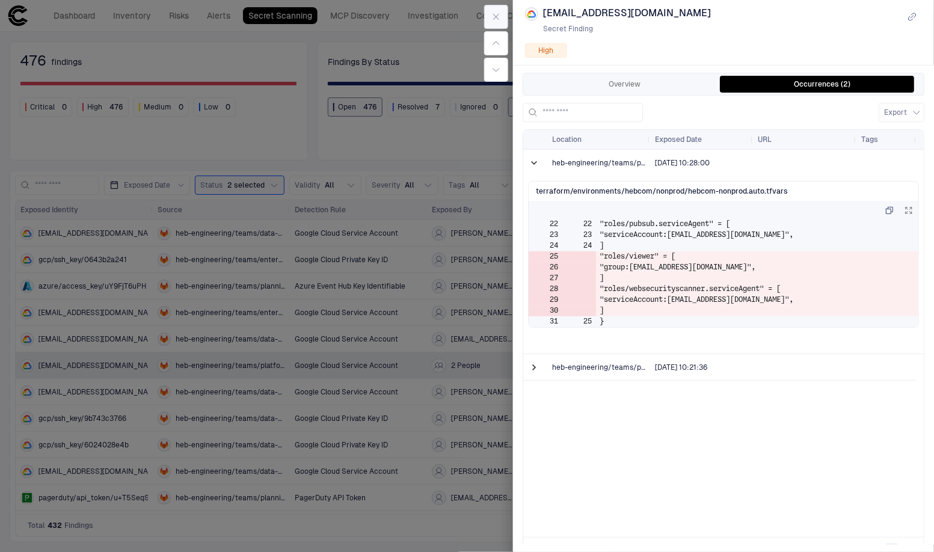
click at [501, 25] on button "button" at bounding box center [496, 17] width 24 height 24
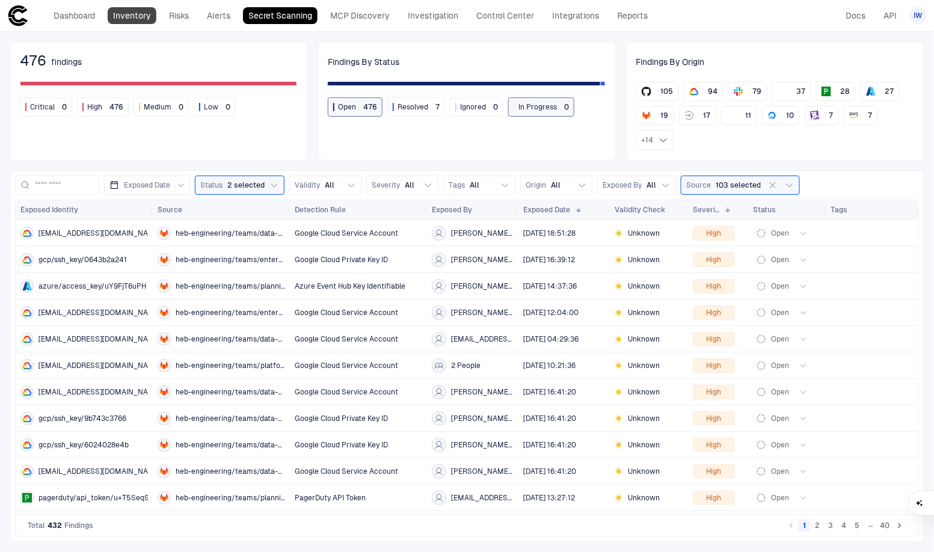
click at [146, 19] on link "Inventory" at bounding box center [132, 15] width 49 height 17
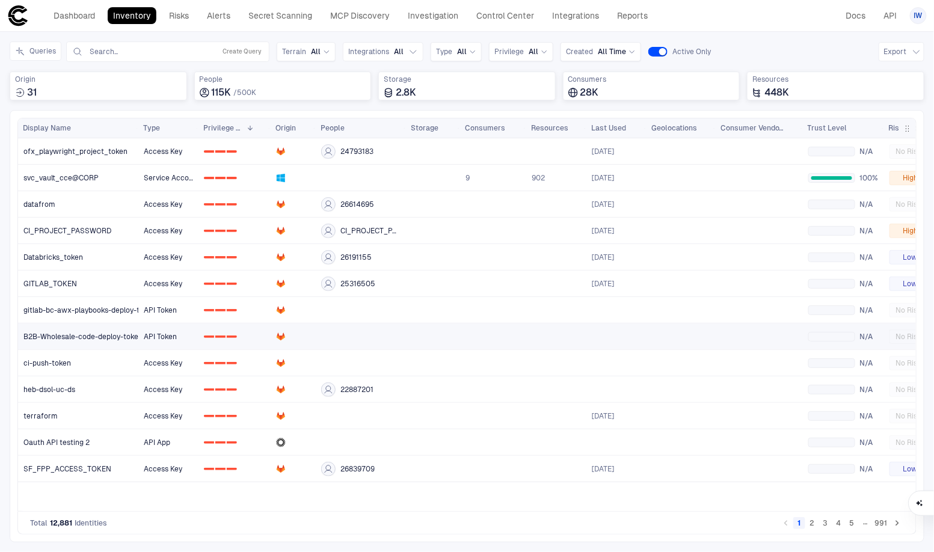
click at [85, 326] on link "B2B-Wholesale-code-deploy-token" at bounding box center [79, 336] width 120 height 25
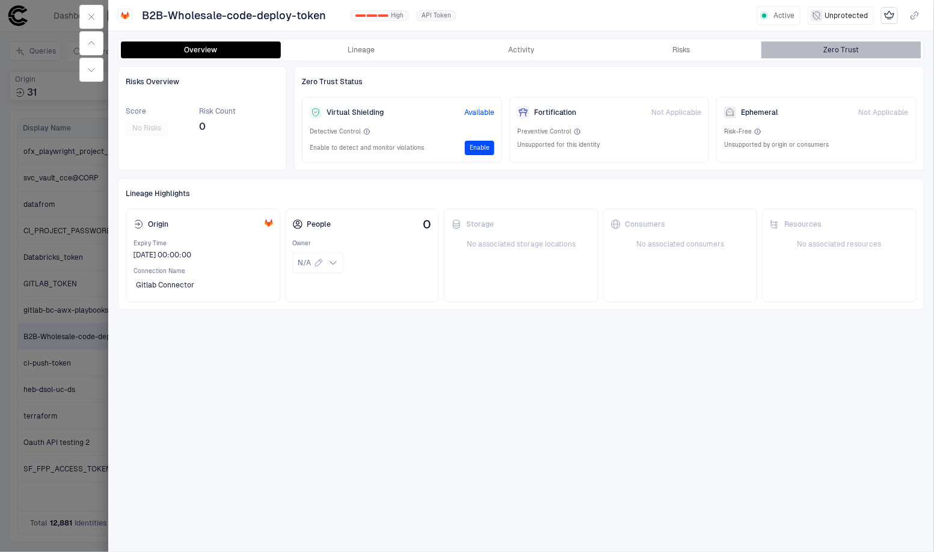
click at [824, 57] on button "Zero Trust" at bounding box center [841, 49] width 160 height 17
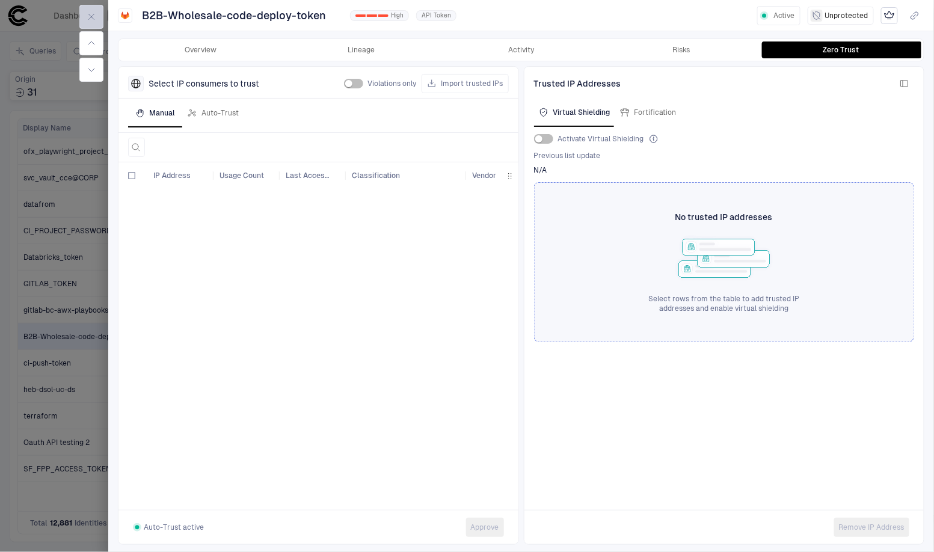
click at [99, 19] on button "button" at bounding box center [91, 17] width 24 height 24
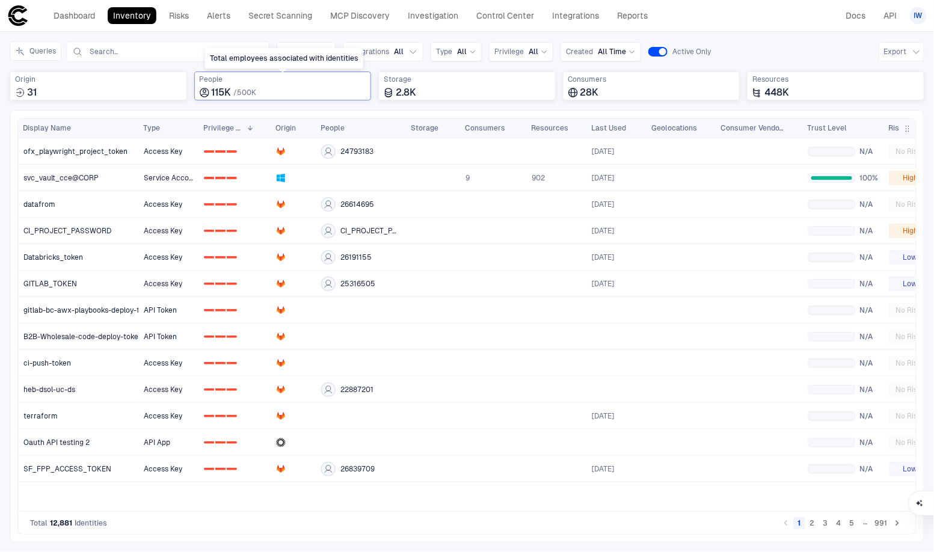
click at [351, 80] on span "People" at bounding box center [283, 80] width 167 height 10
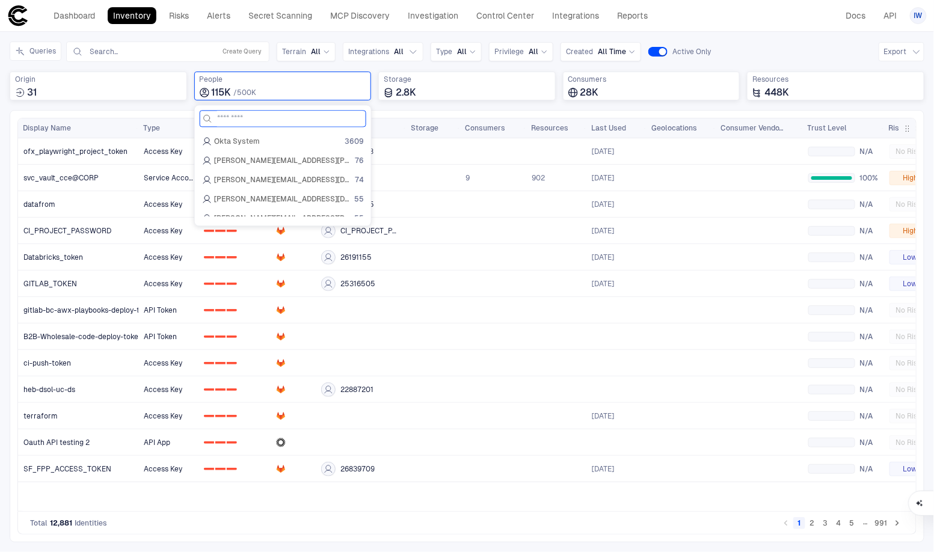
click at [281, 111] on input at bounding box center [290, 119] width 146 height 16
type input "***"
click at [247, 137] on span "Jim Moorer" at bounding box center [244, 141] width 60 height 10
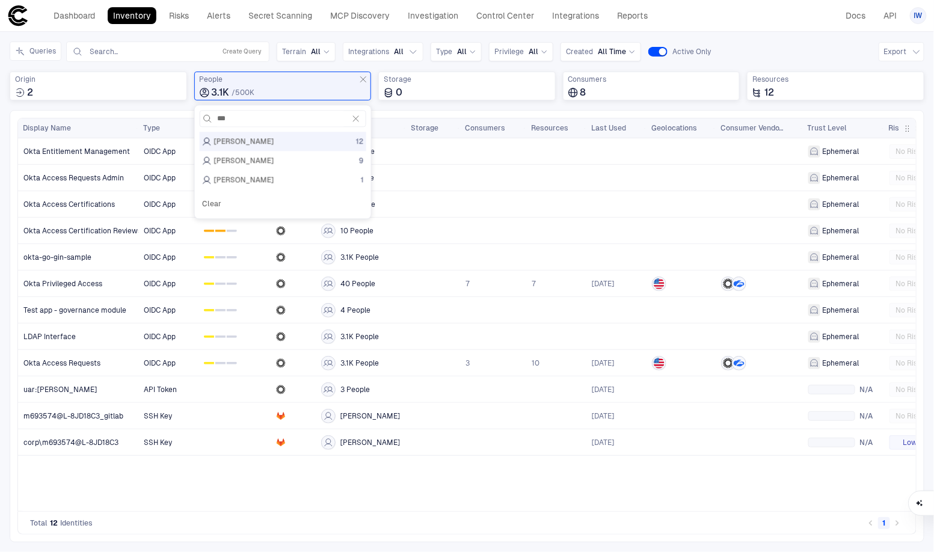
click at [411, 524] on div "Total 12 Identities 1" at bounding box center [466, 523] width 899 height 23
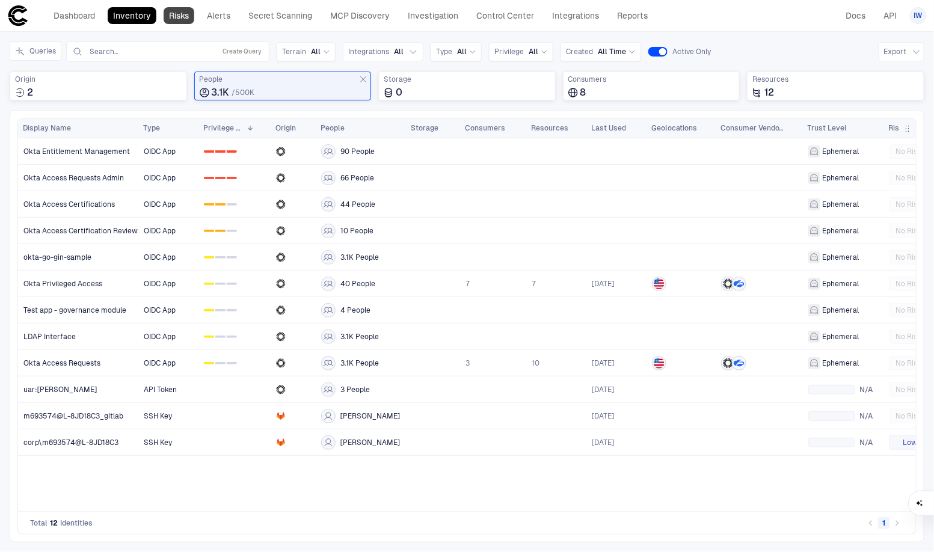
click at [185, 17] on link "Risks" at bounding box center [179, 15] width 31 height 17
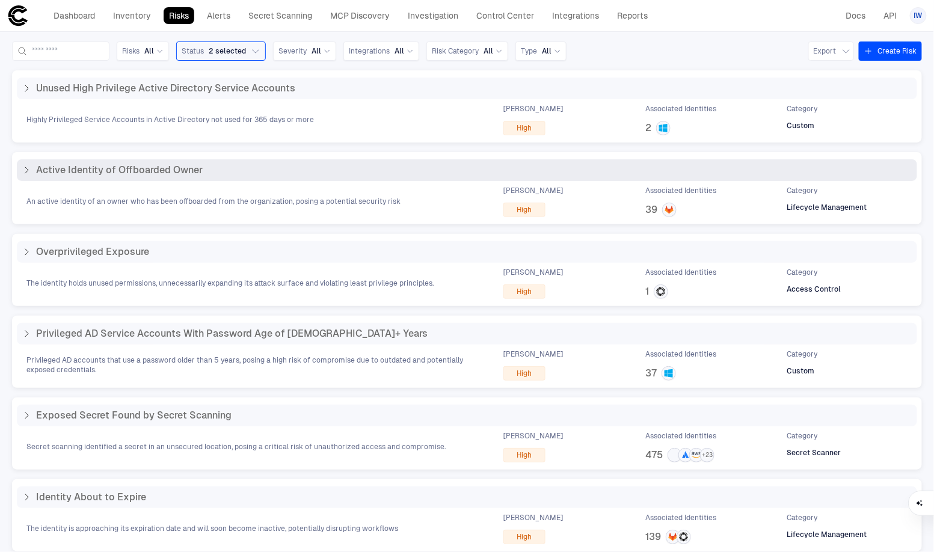
click at [165, 174] on span "Active Identity of Offboarded Owner" at bounding box center [119, 170] width 167 height 12
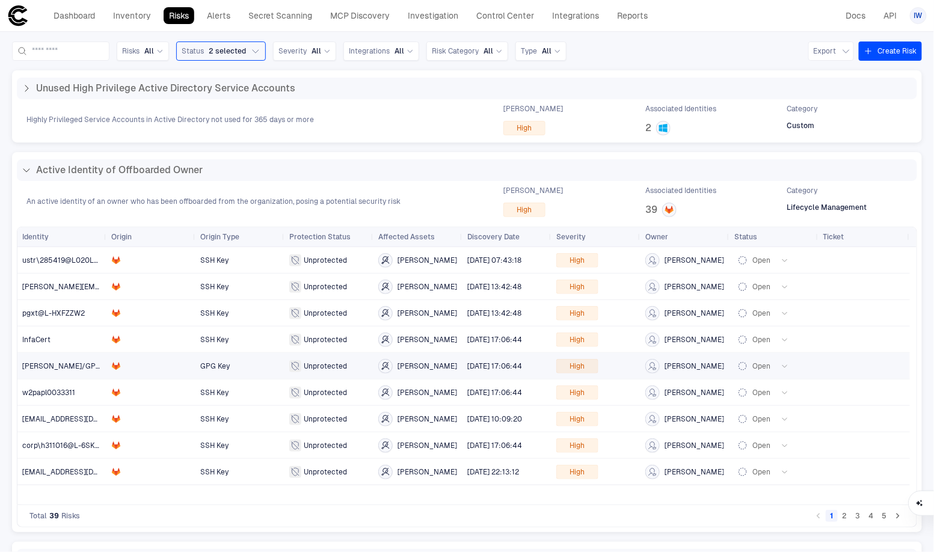
click at [162, 371] on div at bounding box center [150, 366] width 79 height 25
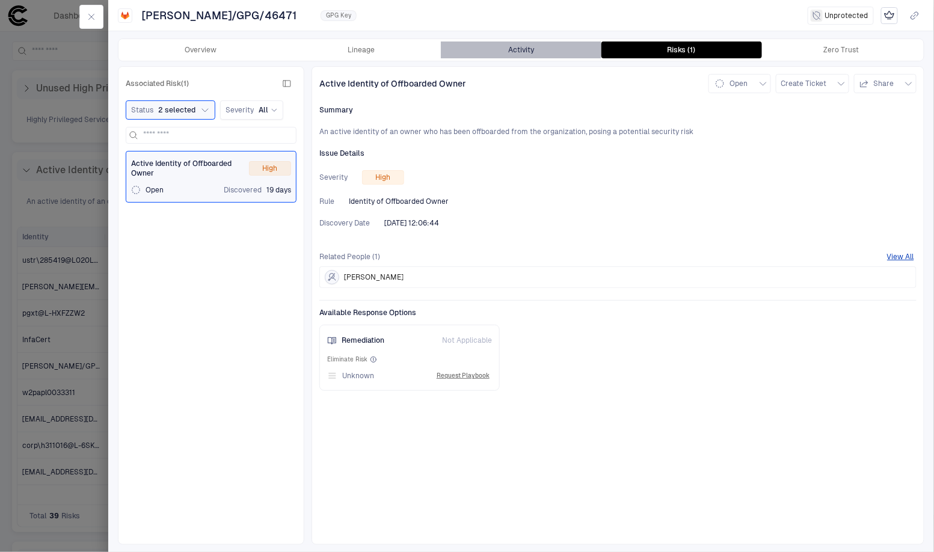
click at [521, 55] on button "Activity" at bounding box center [521, 49] width 160 height 17
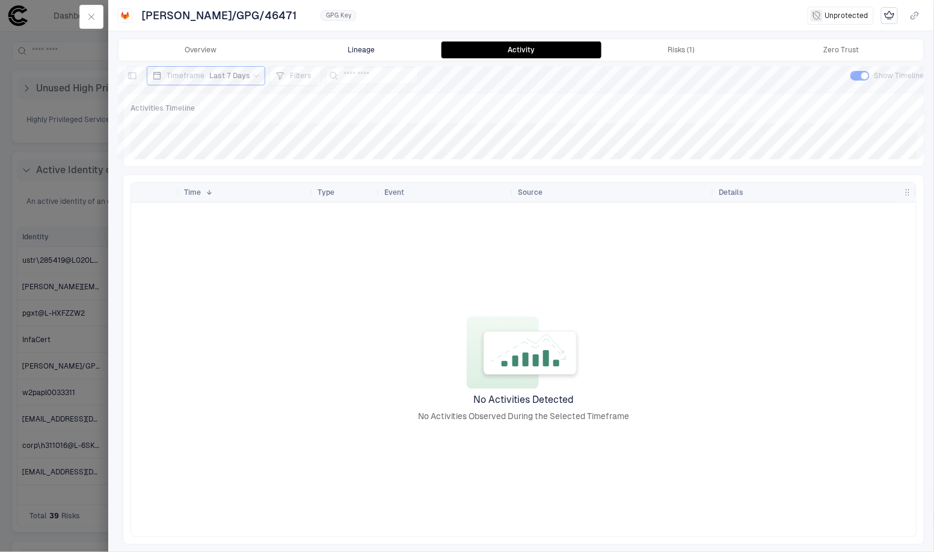
click at [403, 50] on button "Lineage" at bounding box center [361, 49] width 160 height 17
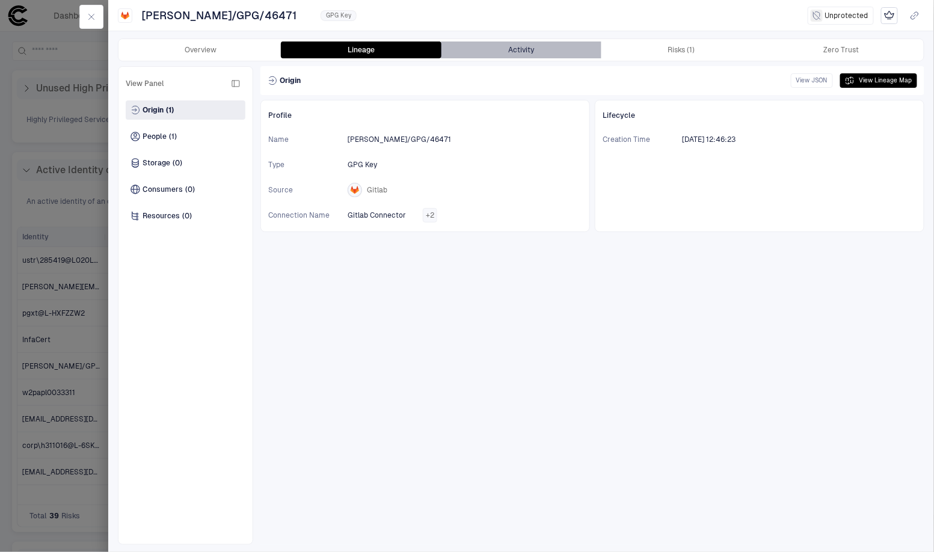
click at [514, 48] on button "Activity" at bounding box center [521, 49] width 160 height 17
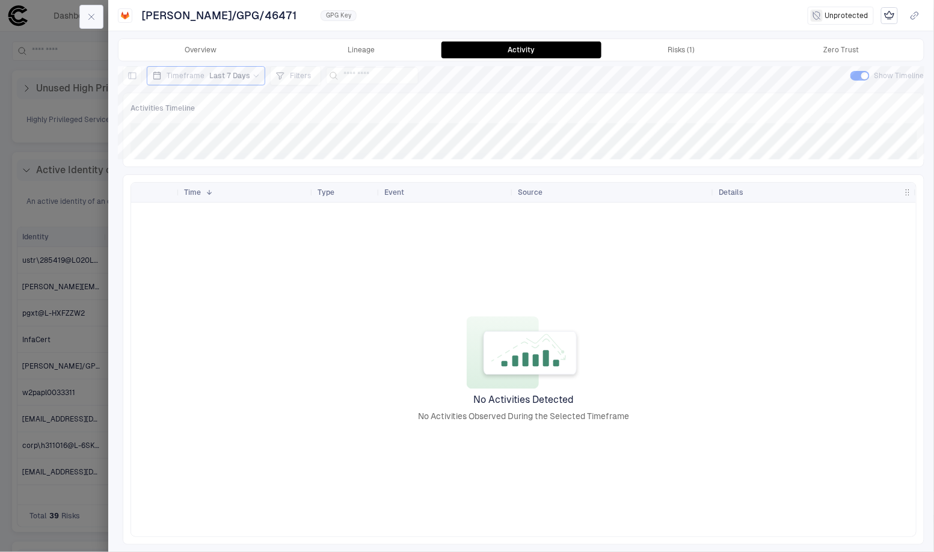
click at [99, 19] on button "button" at bounding box center [91, 17] width 24 height 24
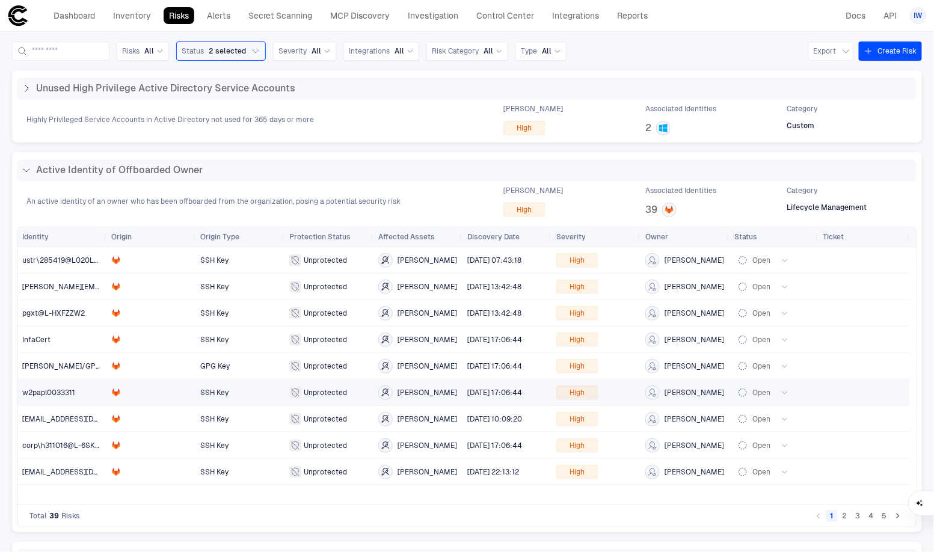
click at [52, 390] on span "w2papl0033311" at bounding box center [48, 392] width 53 height 8
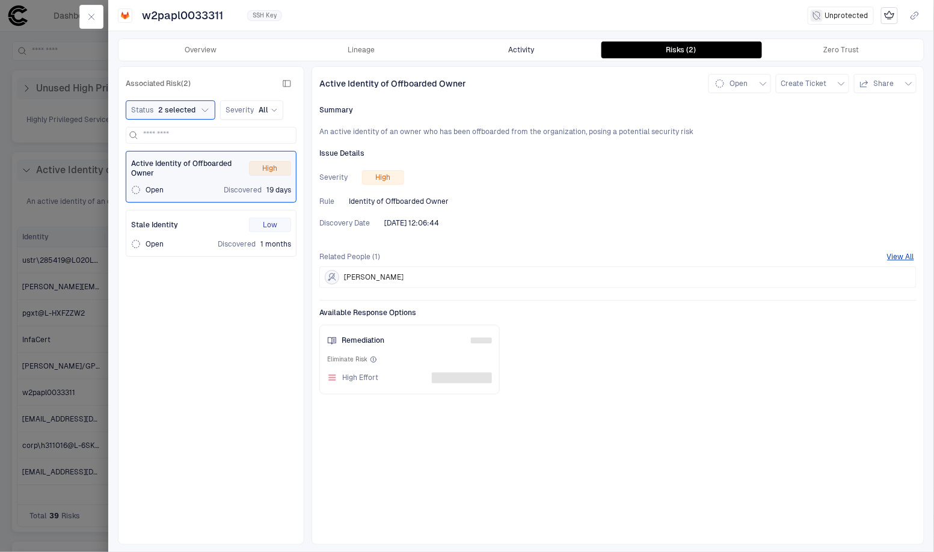
click at [523, 55] on button "Activity" at bounding box center [521, 49] width 160 height 17
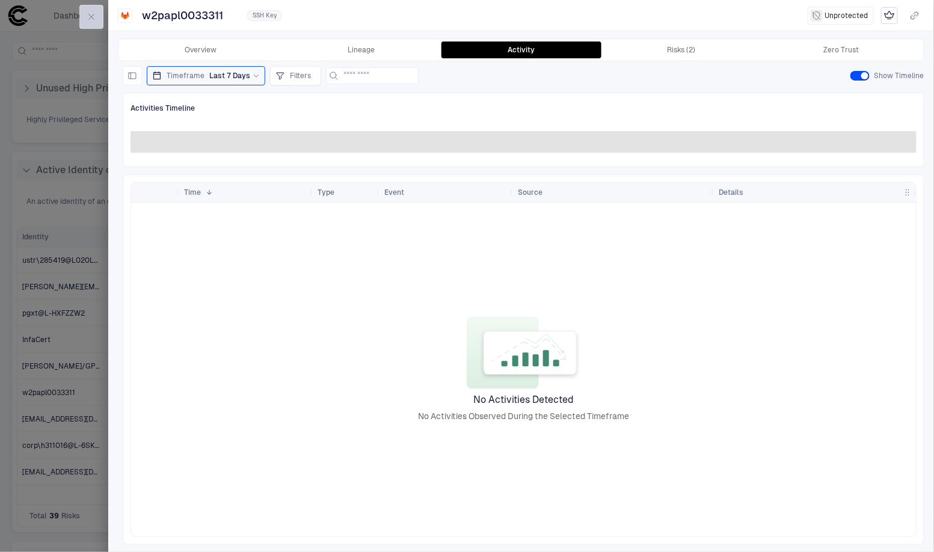
click at [99, 27] on button "button" at bounding box center [91, 17] width 24 height 24
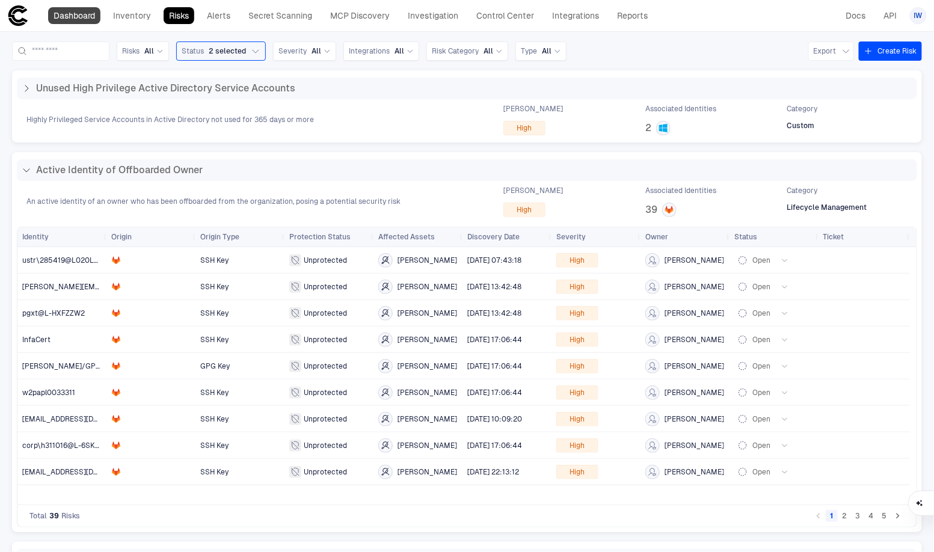
click at [99, 13] on link "Dashboard" at bounding box center [74, 15] width 52 height 17
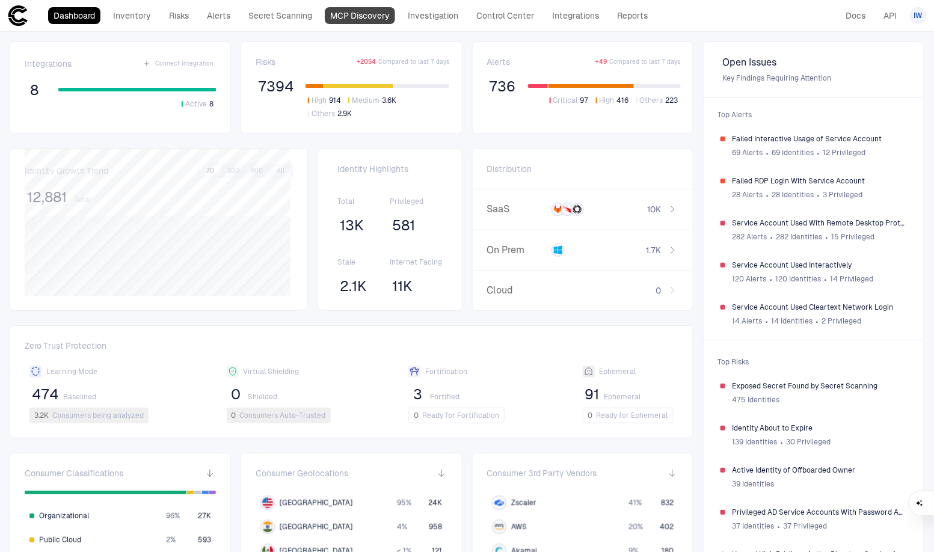
click at [360, 18] on link "MCP Discovery" at bounding box center [360, 15] width 70 height 17
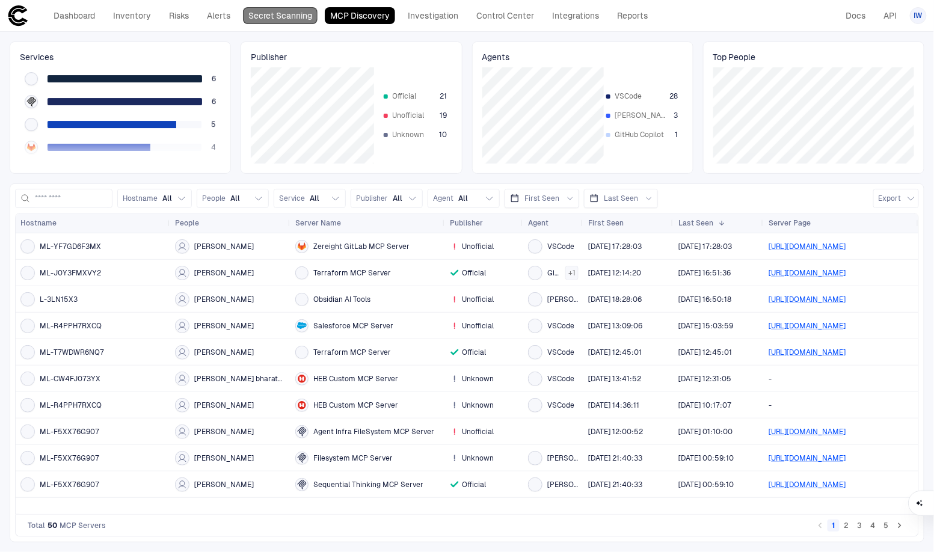
click at [281, 22] on link "Secret Scanning" at bounding box center [280, 15] width 75 height 17
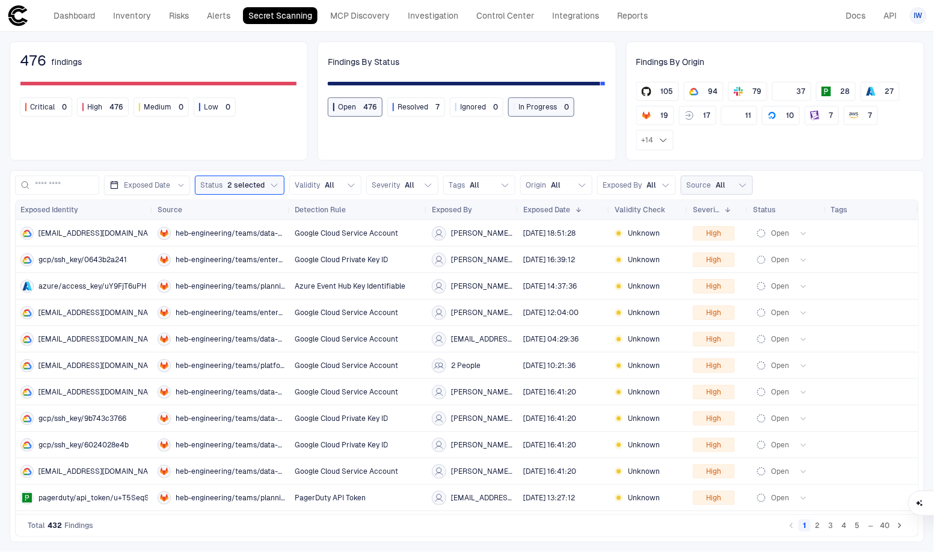
click at [702, 183] on span "Source" at bounding box center [698, 185] width 25 height 10
click at [648, 253] on span "crowdstrike" at bounding box center [663, 253] width 41 height 10
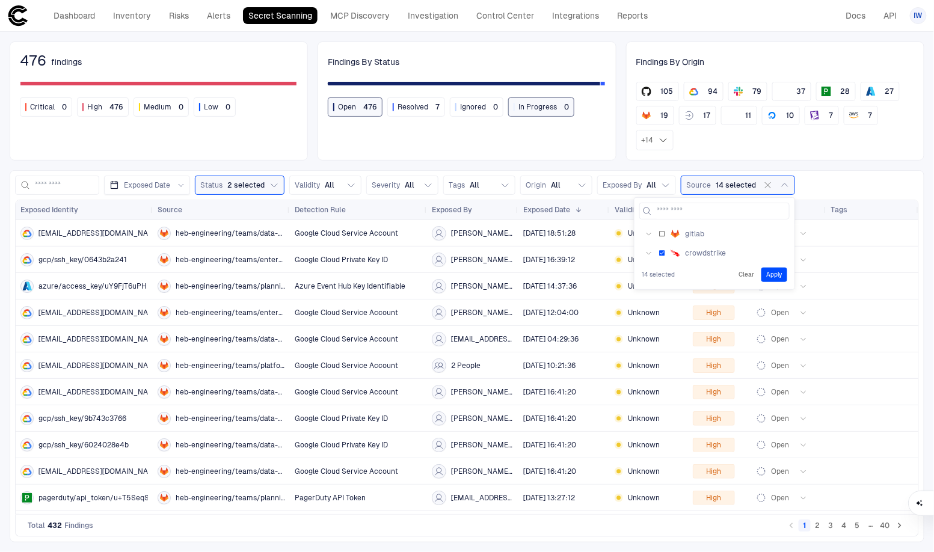
click at [774, 276] on button "Apply" at bounding box center [774, 275] width 26 height 14
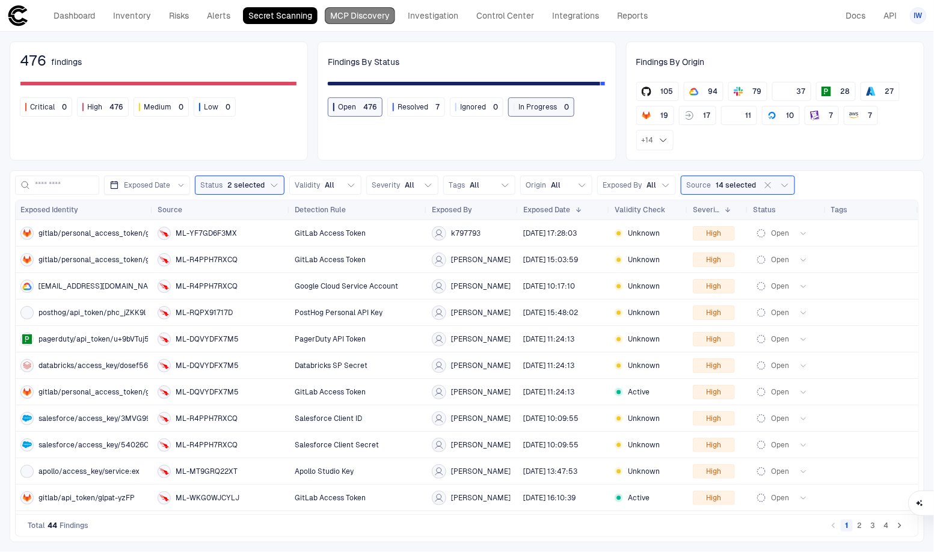
click at [368, 21] on link "MCP Discovery" at bounding box center [360, 15] width 70 height 17
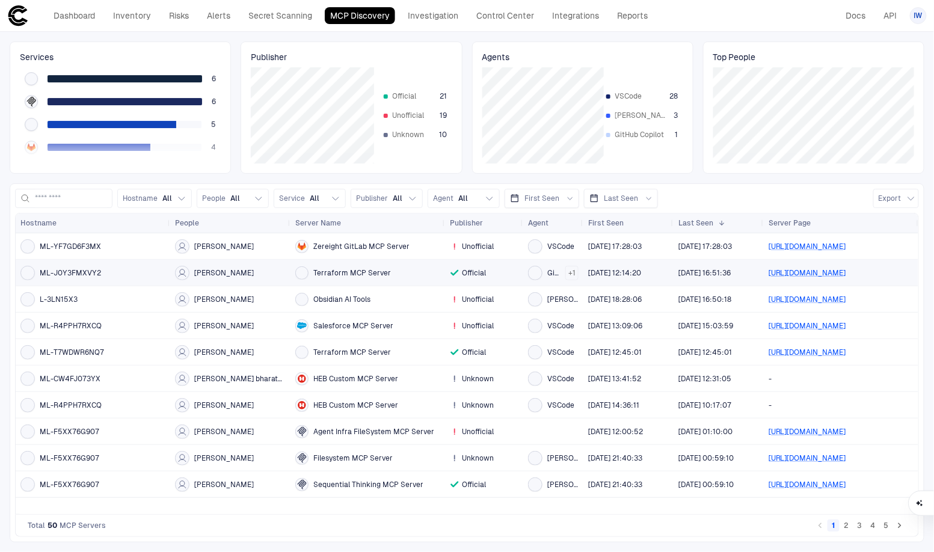
click at [367, 277] on div "Terraform MCP Server" at bounding box center [367, 272] width 145 height 13
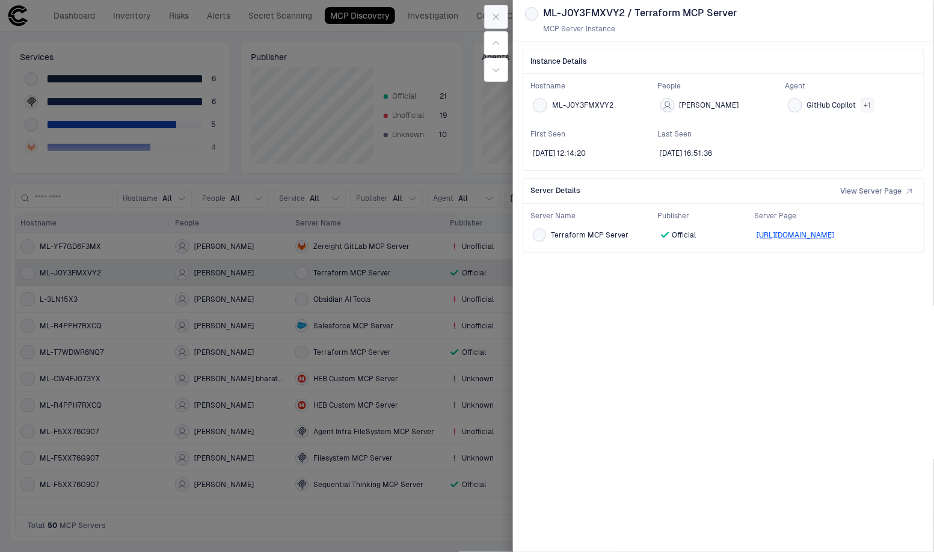
click at [495, 17] on icon "button" at bounding box center [496, 16] width 5 height 5
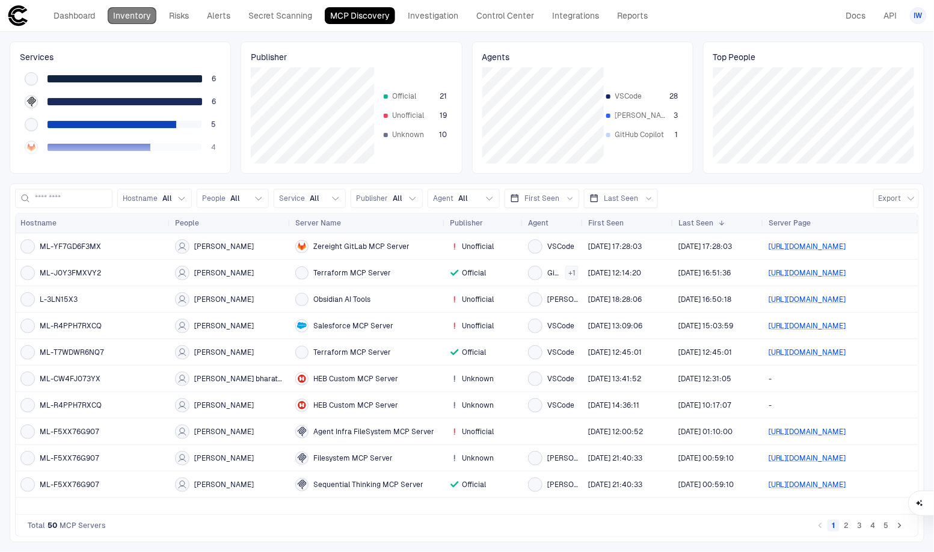
click at [115, 14] on link "Inventory" at bounding box center [132, 15] width 49 height 17
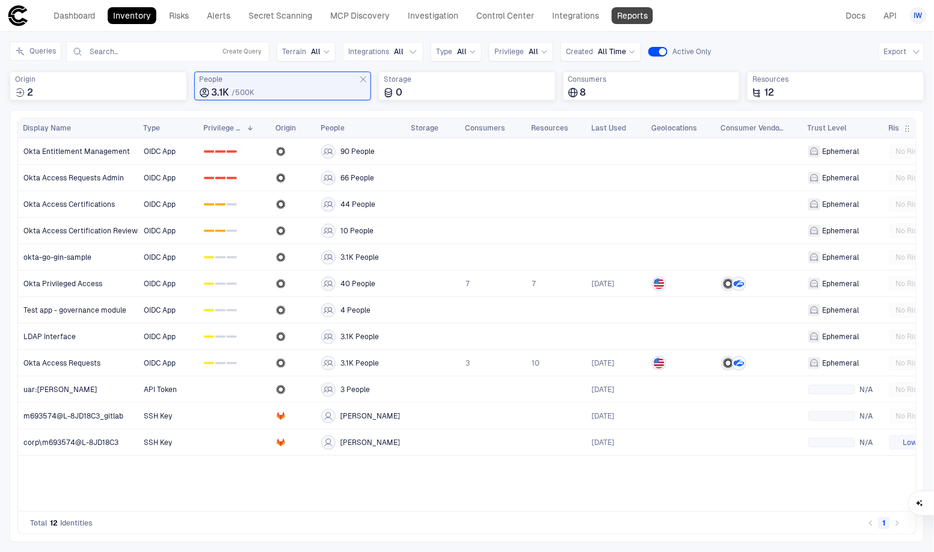
click at [629, 17] on link "Reports" at bounding box center [632, 15] width 41 height 17
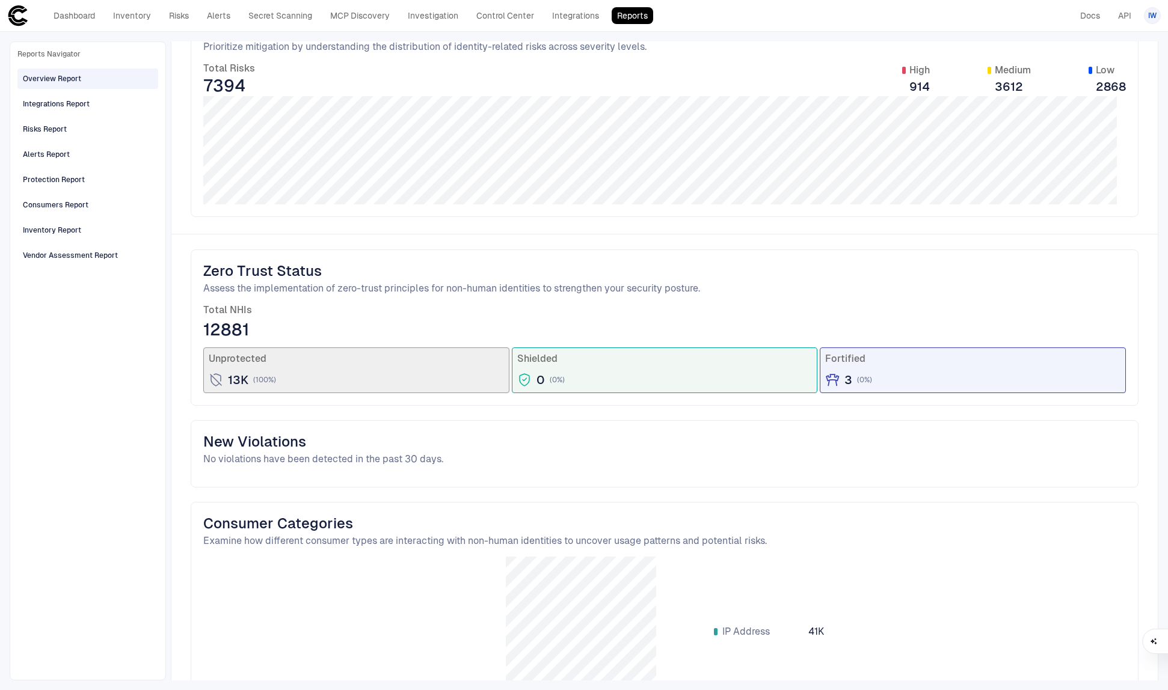
scroll to position [316, 0]
